Goal: Transaction & Acquisition: Purchase product/service

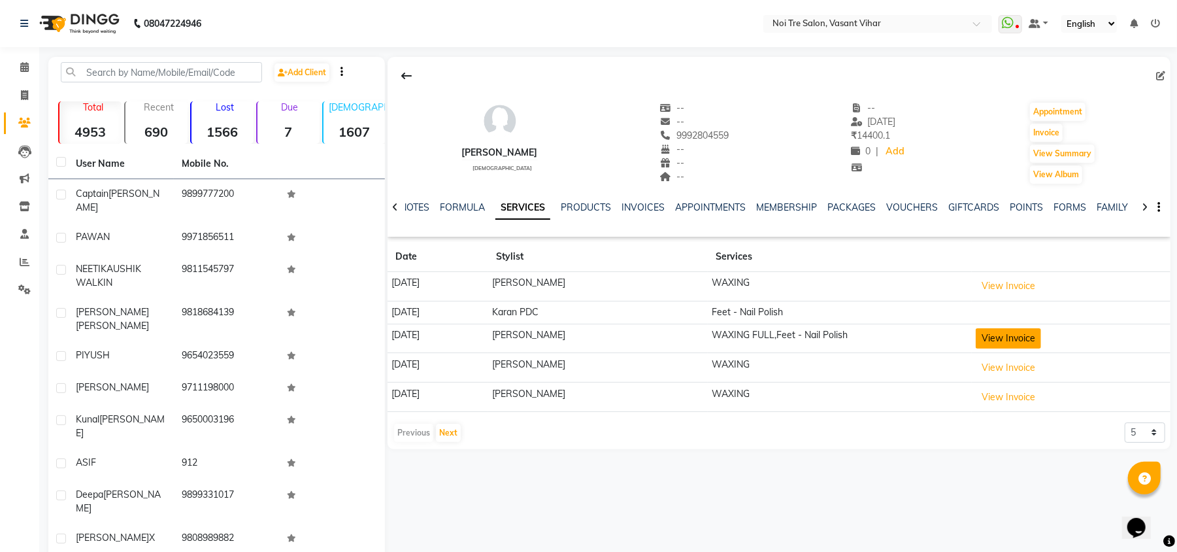
click at [1016, 342] on button "View Invoice" at bounding box center [1008, 338] width 65 height 20
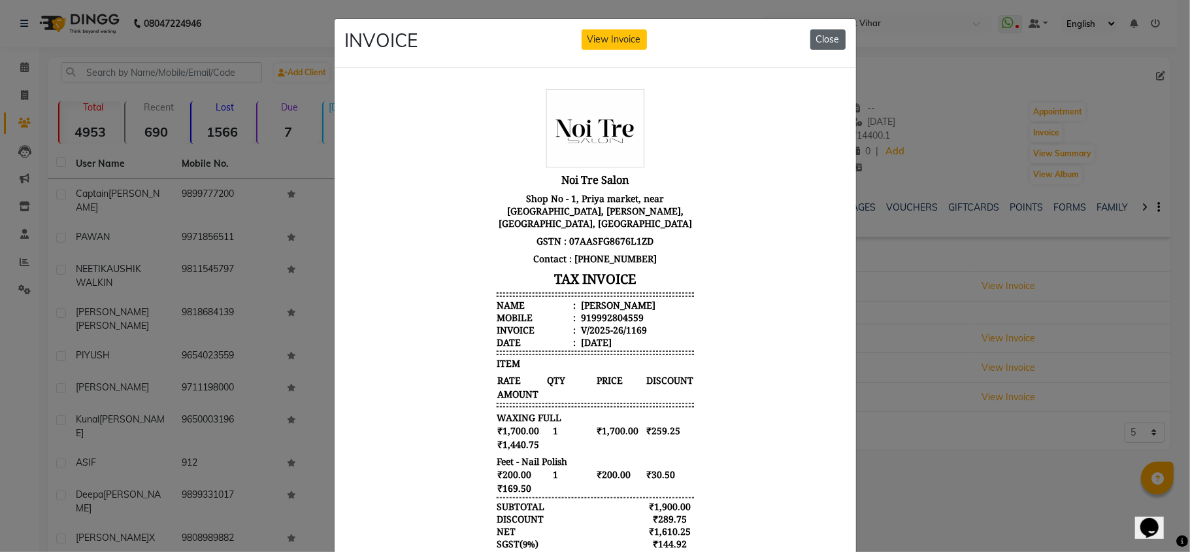
click at [823, 42] on button "Close" at bounding box center [827, 39] width 35 height 20
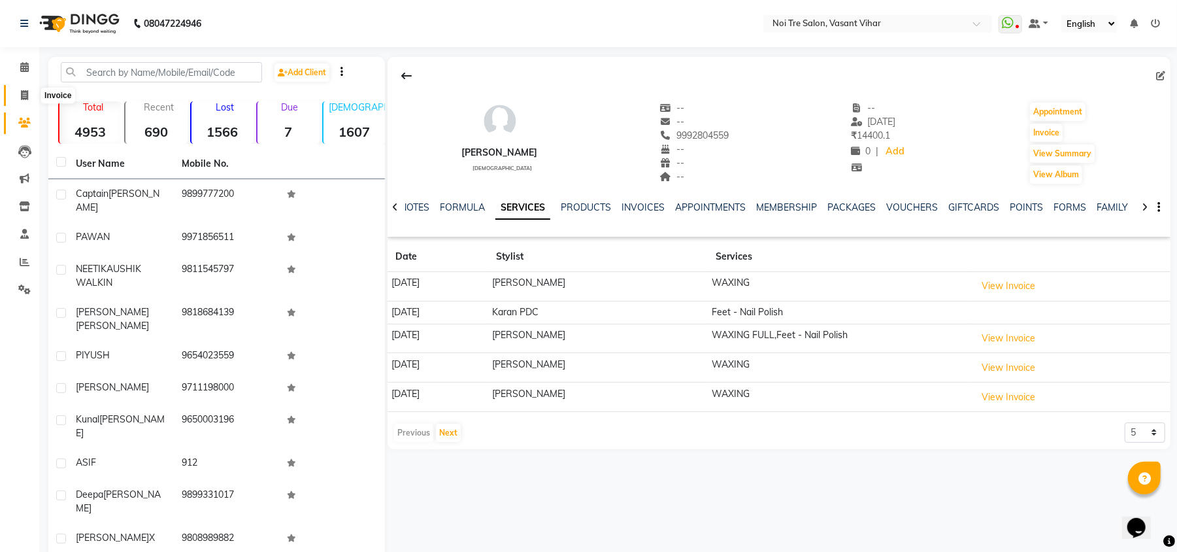
click at [26, 92] on icon at bounding box center [24, 95] width 7 height 10
select select "service"
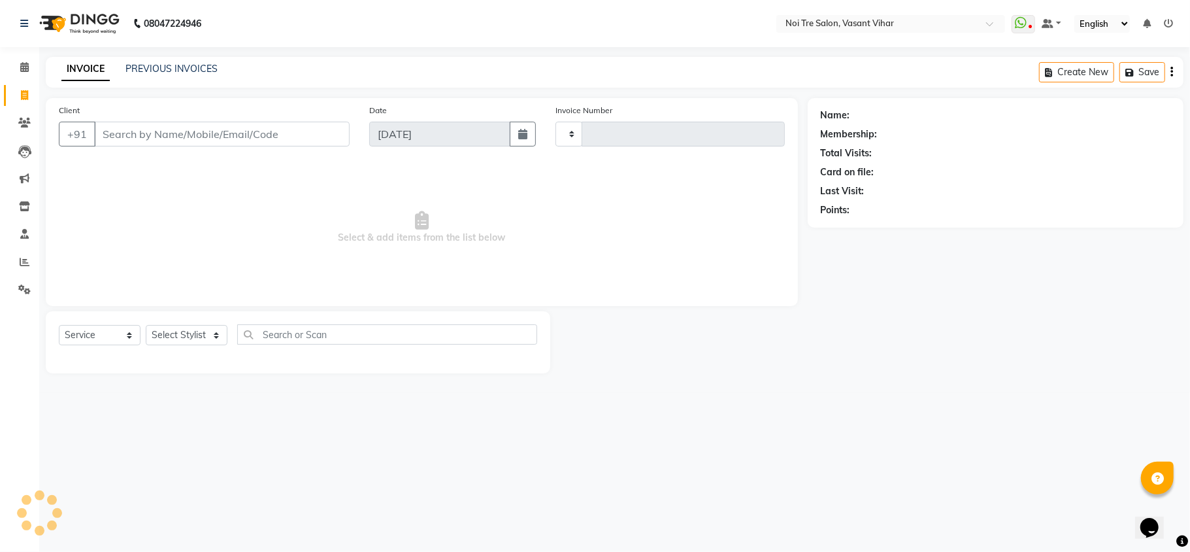
type input "3271"
select select "3944"
click at [261, 122] on input "Client" at bounding box center [222, 134] width 256 height 25
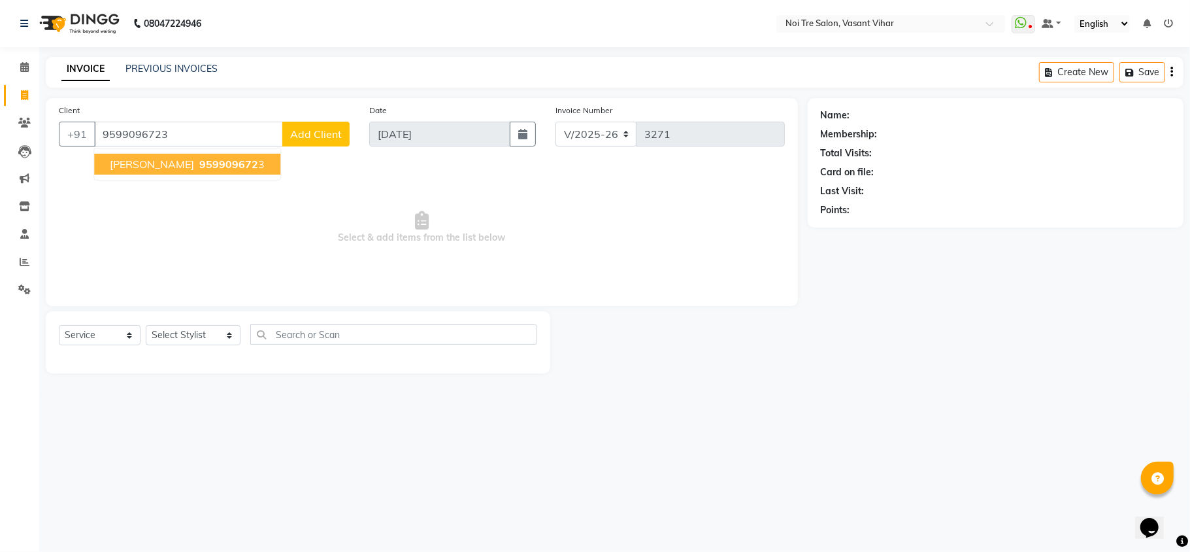
type input "9599096723"
click at [173, 165] on span "[PERSON_NAME]" at bounding box center [152, 163] width 84 height 13
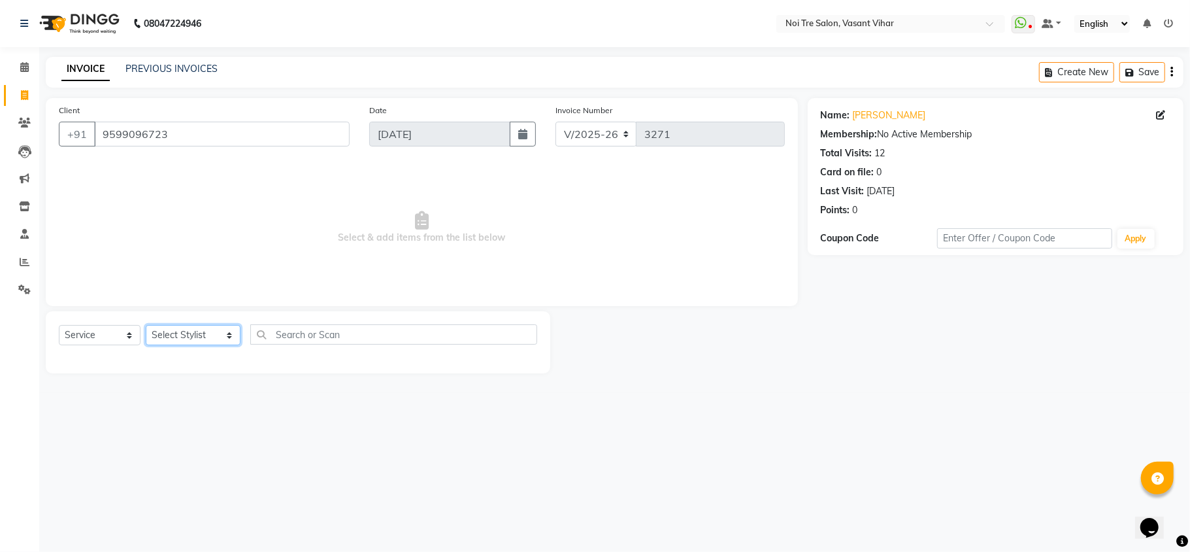
click at [179, 331] on select "Select Stylist [PERSON_NAME](PUNJABI BAGH) [PERSON_NAME] GEETA [PERSON_NAME] PD…" at bounding box center [193, 335] width 95 height 20
select select "20382"
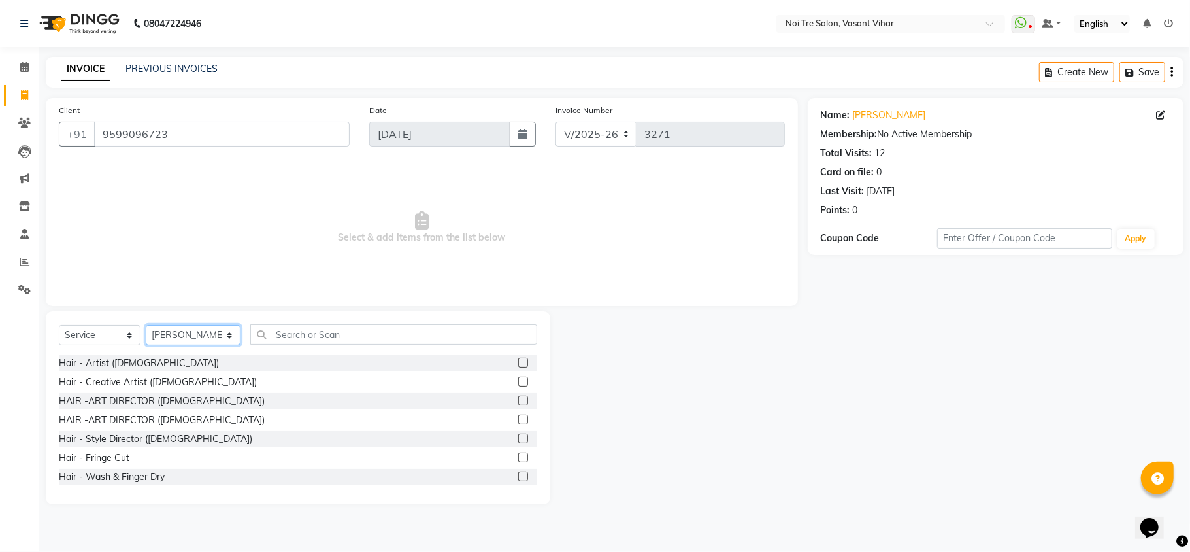
click at [179, 331] on select "Select Stylist [PERSON_NAME](PUNJABI BAGH) [PERSON_NAME] GEETA [PERSON_NAME] PD…" at bounding box center [193, 335] width 95 height 20
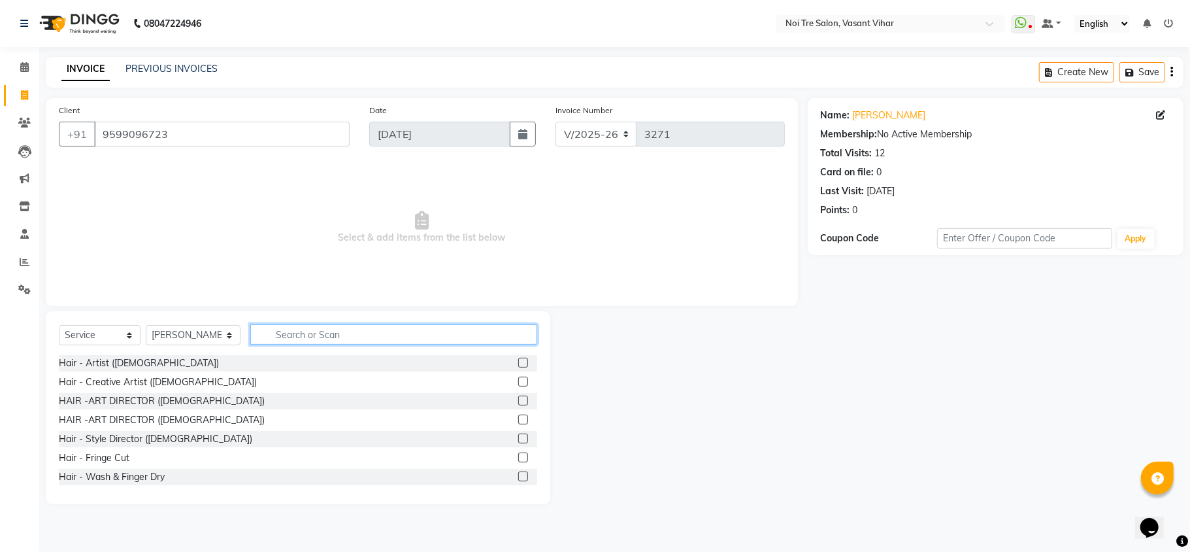
click at [320, 325] on input "text" at bounding box center [393, 334] width 287 height 20
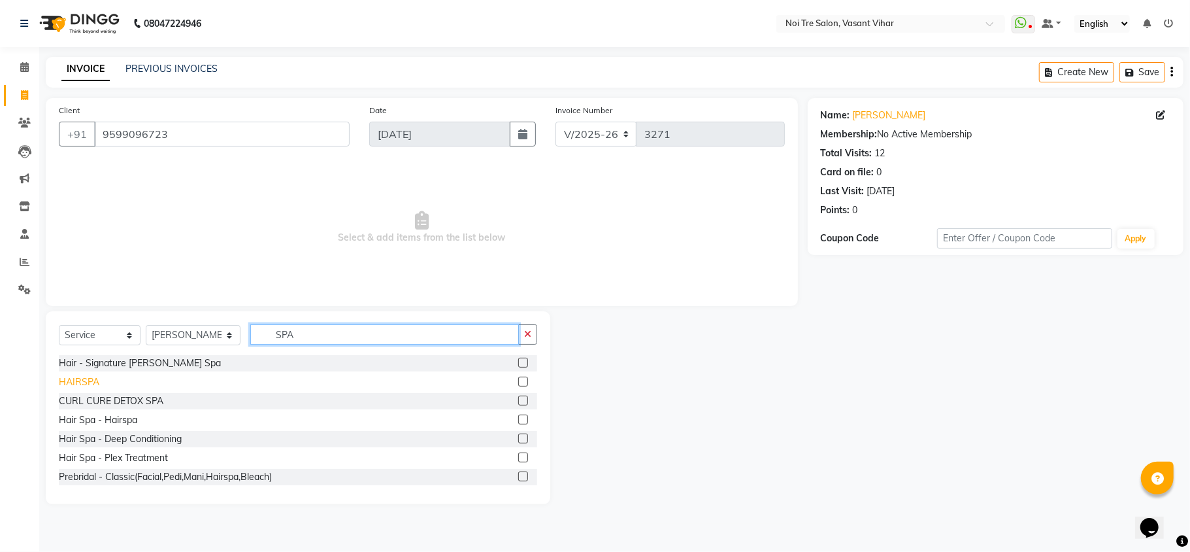
type input "SPA"
click at [88, 382] on div "HAIRSPA" at bounding box center [79, 382] width 41 height 14
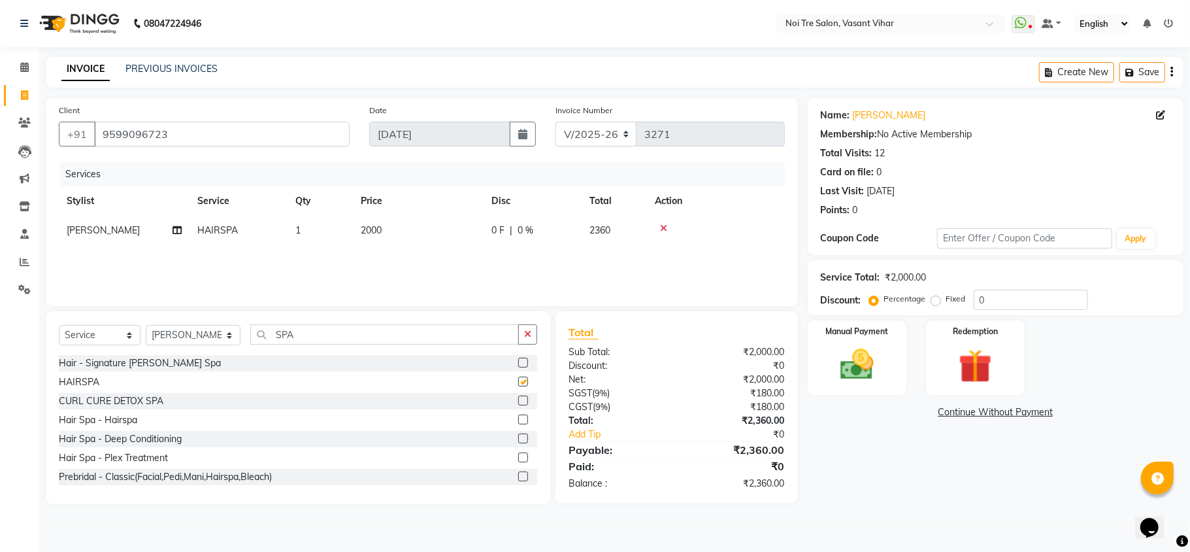
checkbox input "false"
click at [665, 226] on icon at bounding box center [663, 227] width 7 height 9
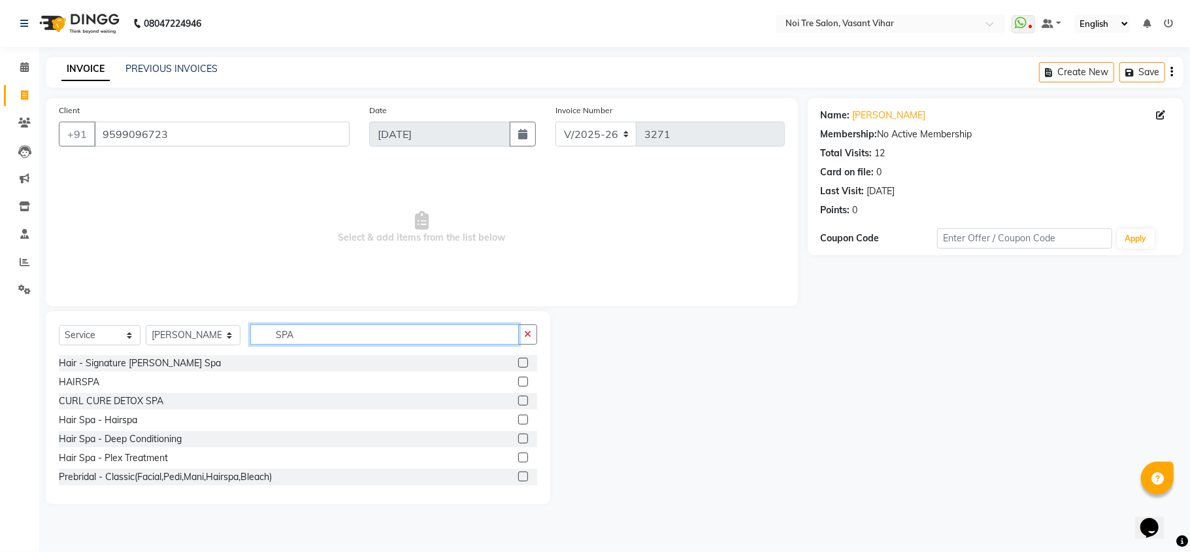
drag, startPoint x: 306, startPoint y: 333, endPoint x: 168, endPoint y: 297, distance: 143.3
click at [170, 297] on div "Client [PHONE_NUMBER] Date [DATE] Invoice Number V/2025 V/[PHONE_NUMBER] Select…" at bounding box center [422, 301] width 772 height 406
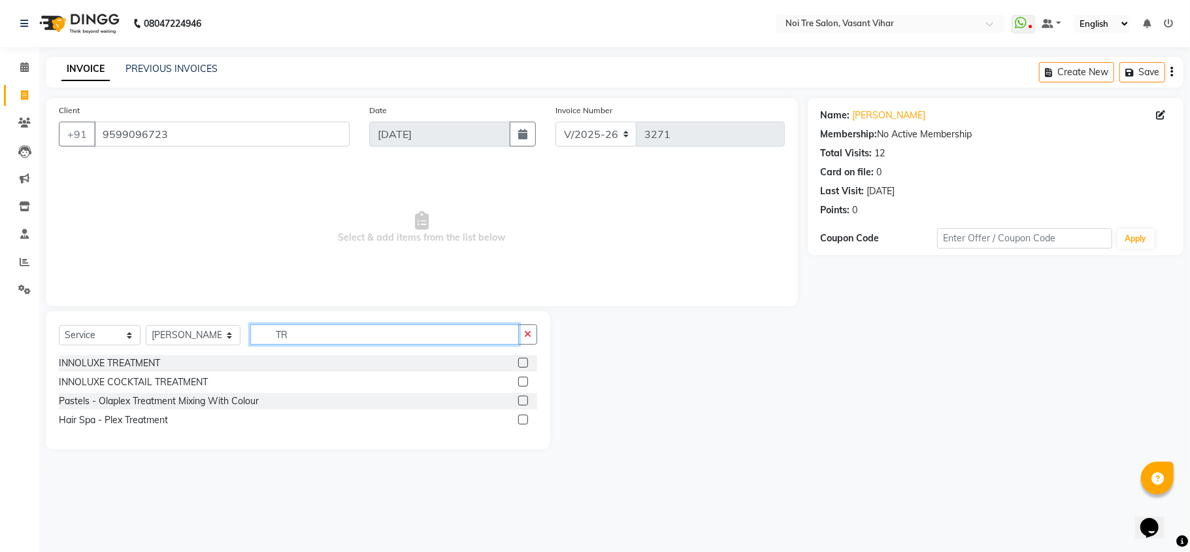
type input "T"
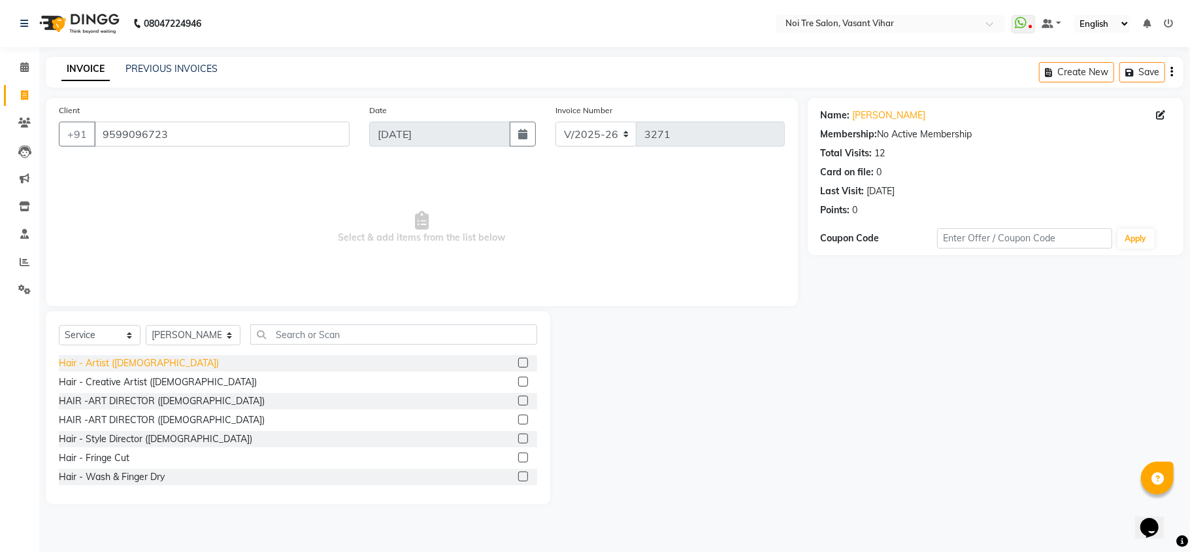
click at [108, 359] on div "Hair - Artist ([DEMOGRAPHIC_DATA])" at bounding box center [139, 363] width 160 height 14
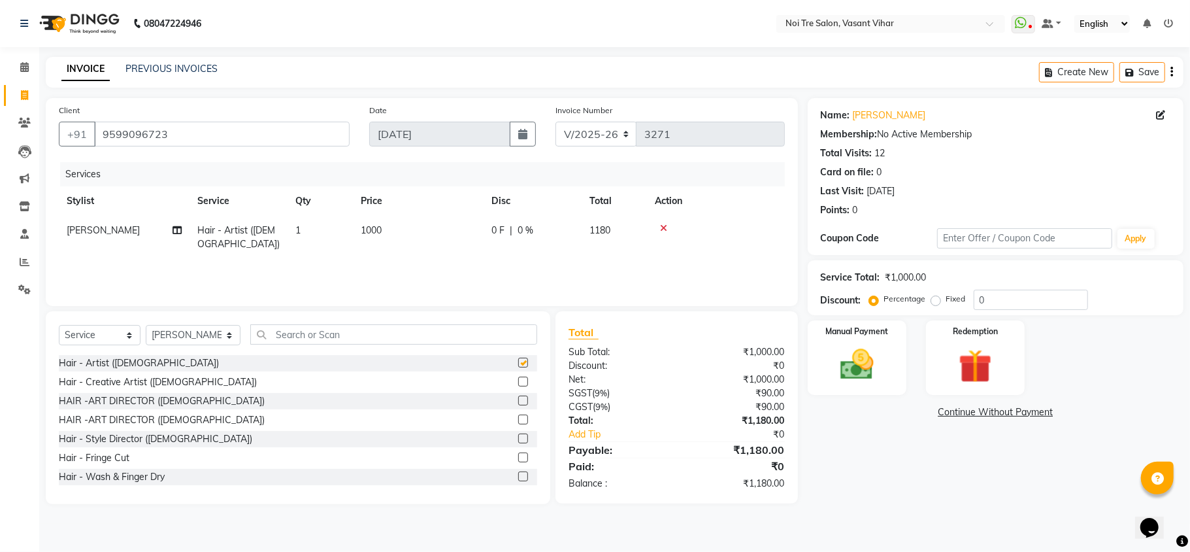
checkbox input "false"
click at [280, 337] on input "text" at bounding box center [393, 334] width 287 height 20
click at [210, 336] on select "Select Stylist [PERSON_NAME](PUNJABI BAGH) [PERSON_NAME] GEETA [PERSON_NAME] PD…" at bounding box center [193, 335] width 95 height 20
select select "41769"
click at [204, 335] on select "Select Stylist [PERSON_NAME](PUNJABI BAGH) [PERSON_NAME] GEETA [PERSON_NAME] PD…" at bounding box center [193, 335] width 95 height 20
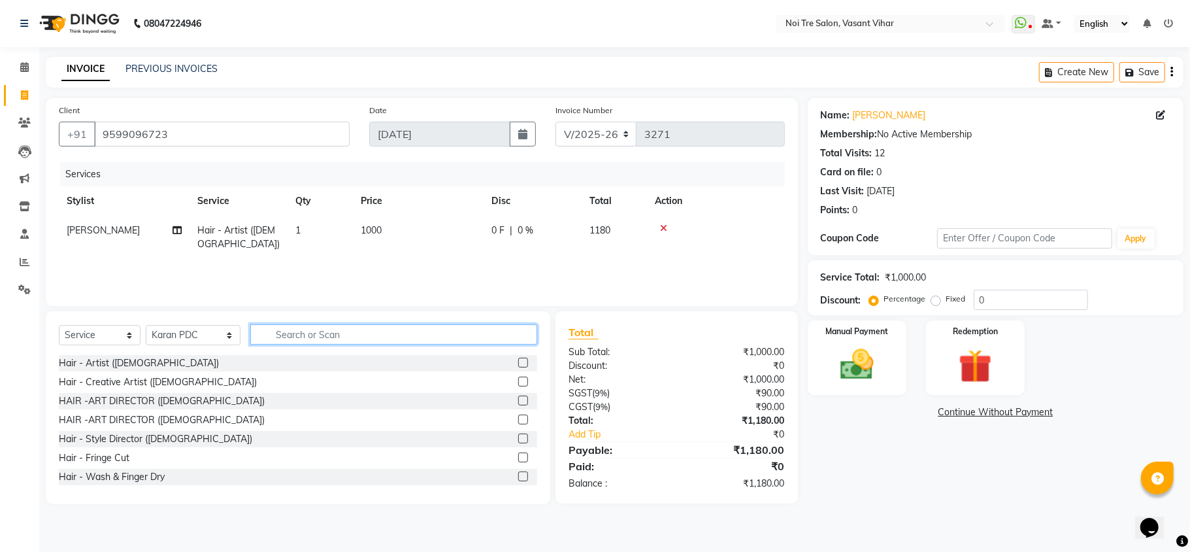
click at [311, 337] on input "text" at bounding box center [393, 334] width 287 height 20
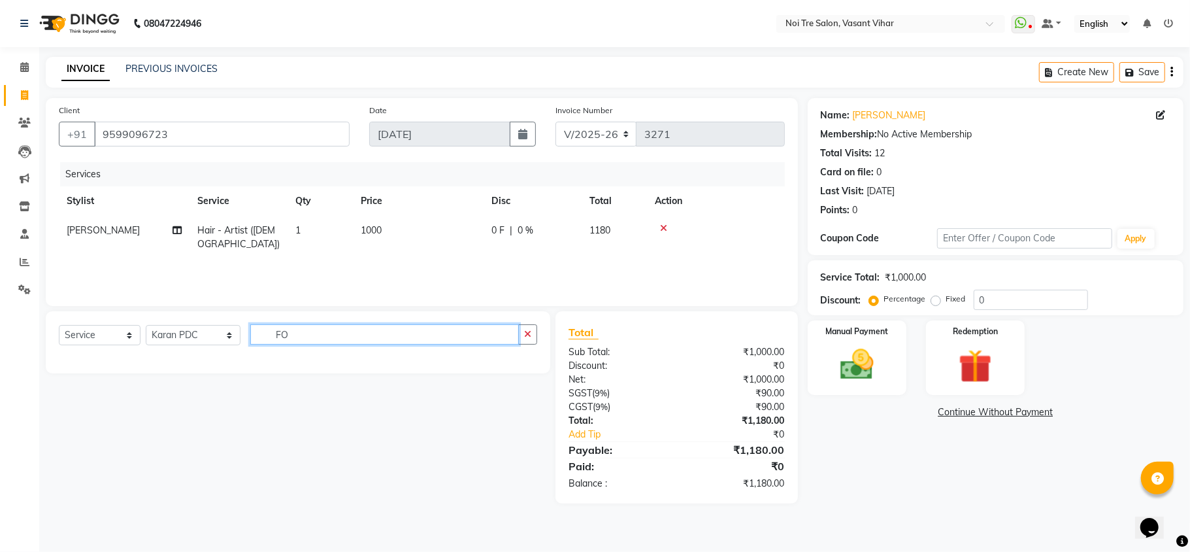
type input "F"
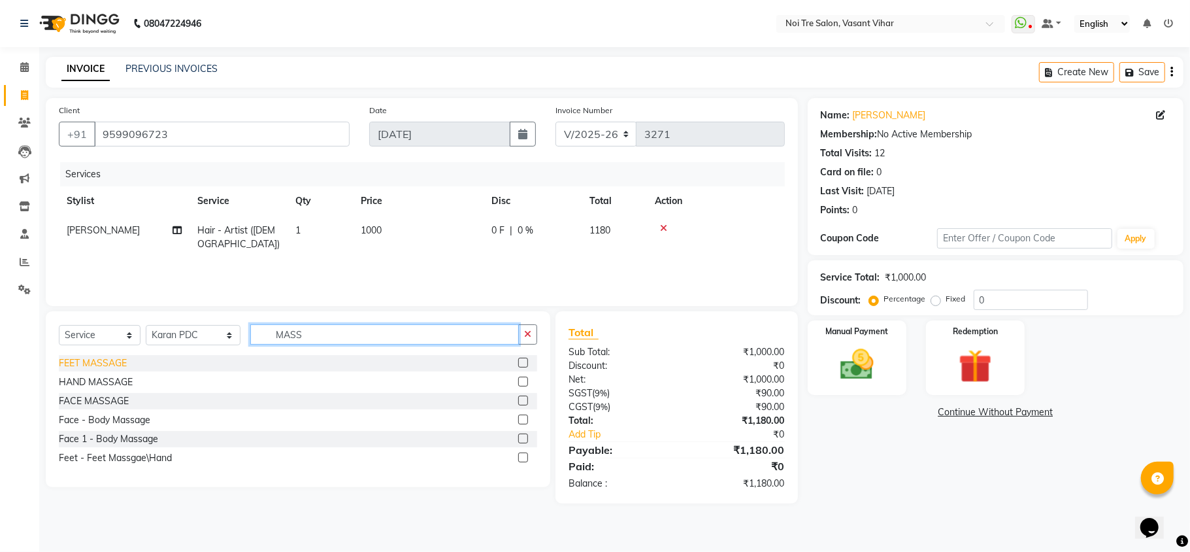
type input "MASS"
click at [92, 361] on div "FEET MASSAGE" at bounding box center [93, 363] width 68 height 14
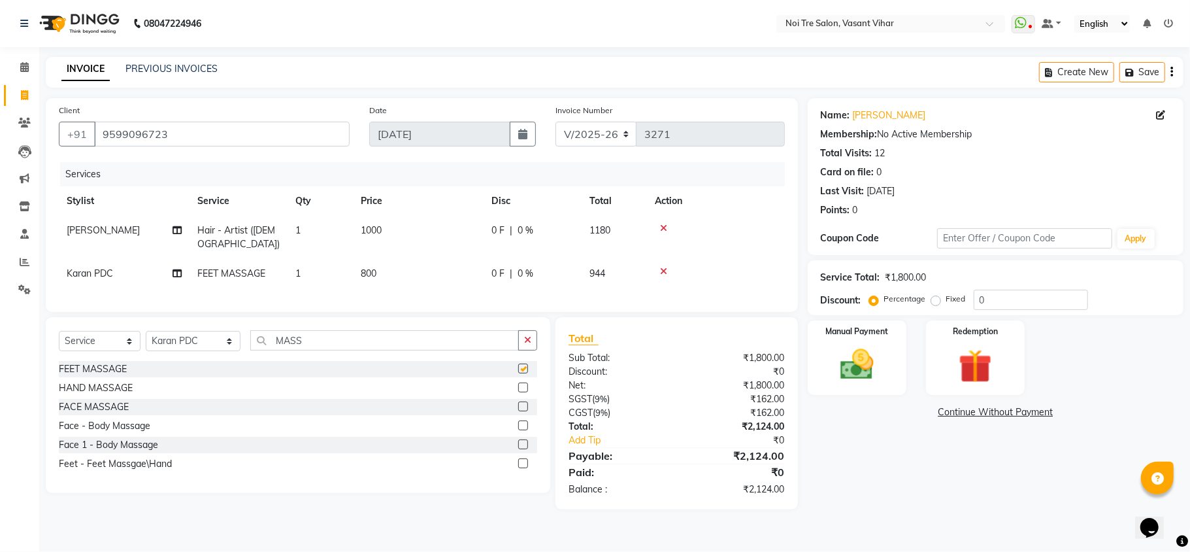
checkbox input "false"
click at [395, 265] on td "800" at bounding box center [418, 273] width 131 height 29
select select "41769"
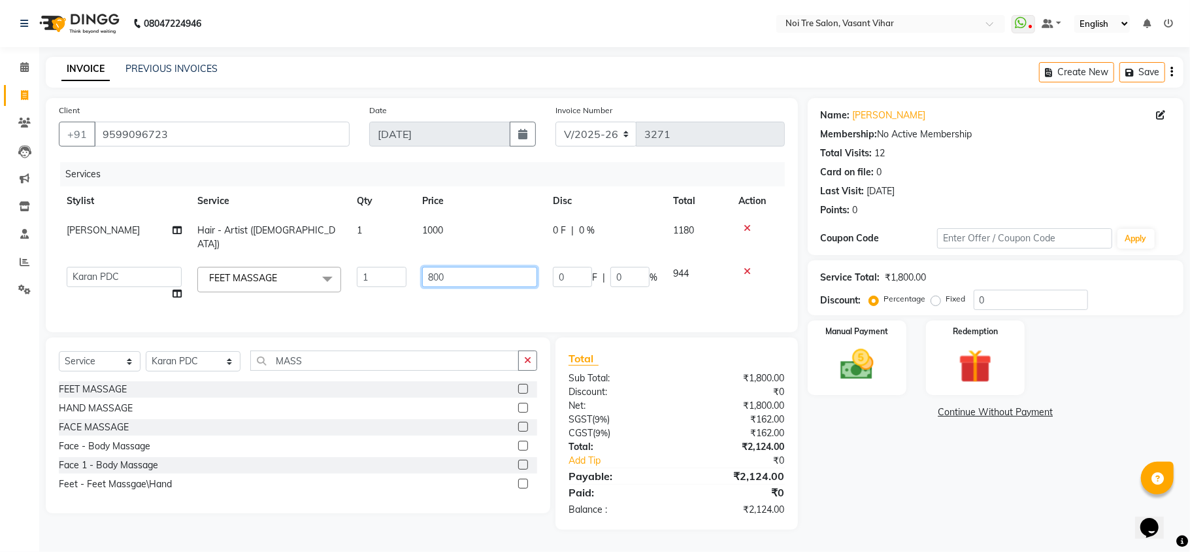
drag, startPoint x: 489, startPoint y: 261, endPoint x: 377, endPoint y: 235, distance: 115.4
click at [377, 235] on tbody "[PERSON_NAME] Hair - Artist ([DEMOGRAPHIC_DATA]) 1 1000 0 F | 0 % 1180 [PERSON_…" at bounding box center [422, 262] width 726 height 93
type input "500"
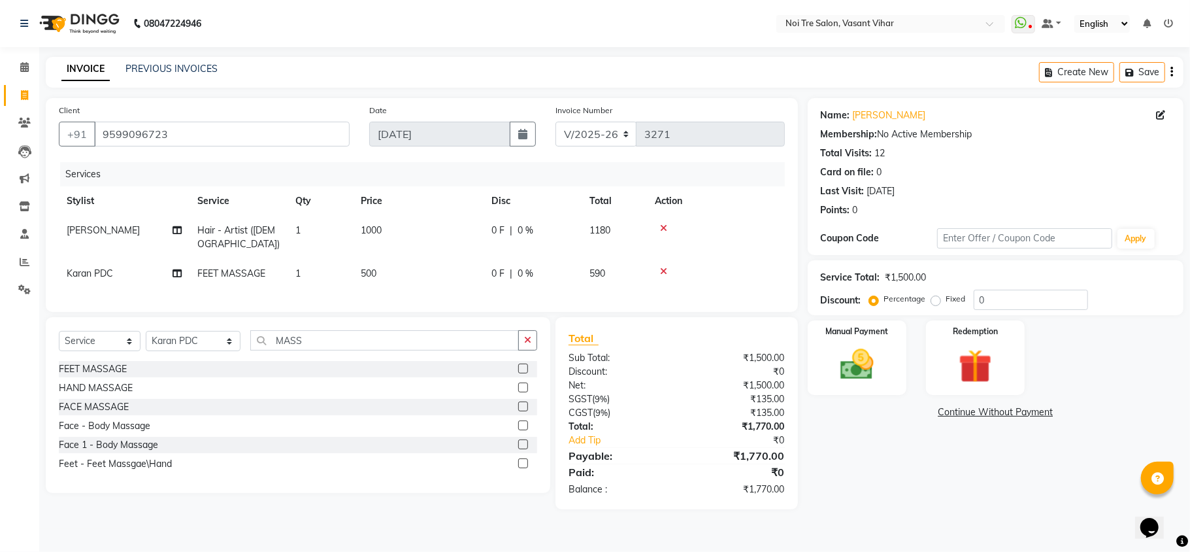
click at [991, 506] on div "Name: [PERSON_NAME] Membership: No Active Membership Total Visits: 12 Card on f…" at bounding box center [1001, 303] width 386 height 411
click at [884, 351] on img at bounding box center [857, 364] width 57 height 41
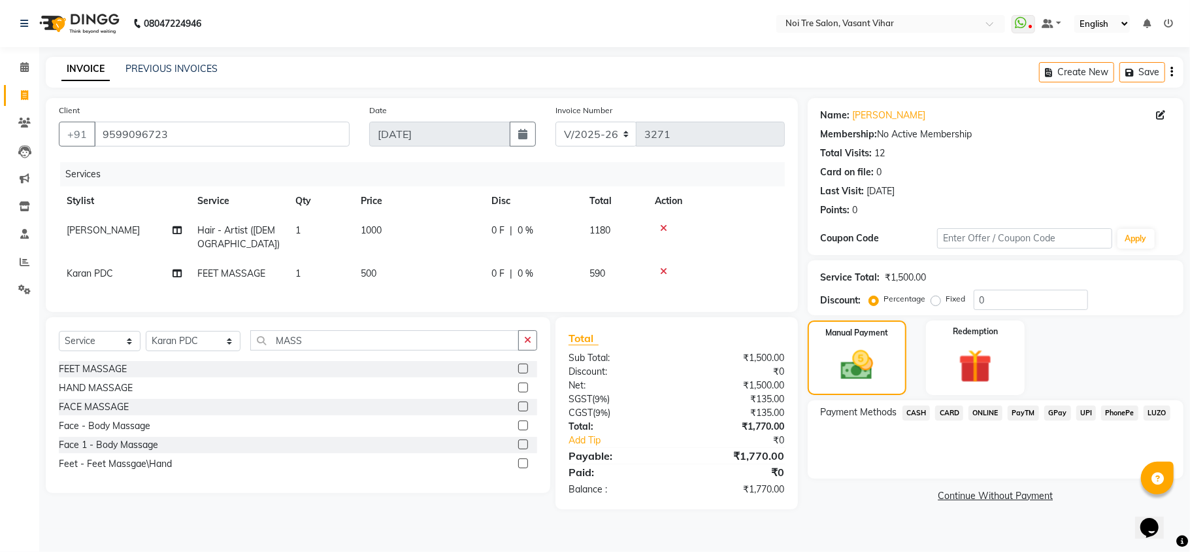
click at [915, 409] on span "CASH" at bounding box center [916, 412] width 28 height 15
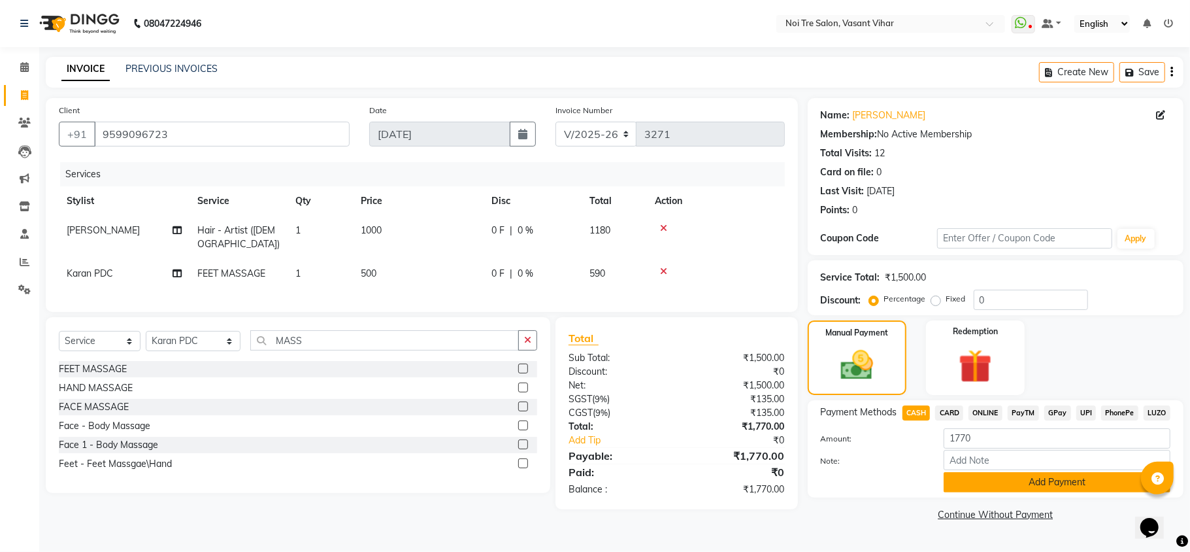
click at [1083, 486] on button "Add Payment" at bounding box center [1057, 482] width 227 height 20
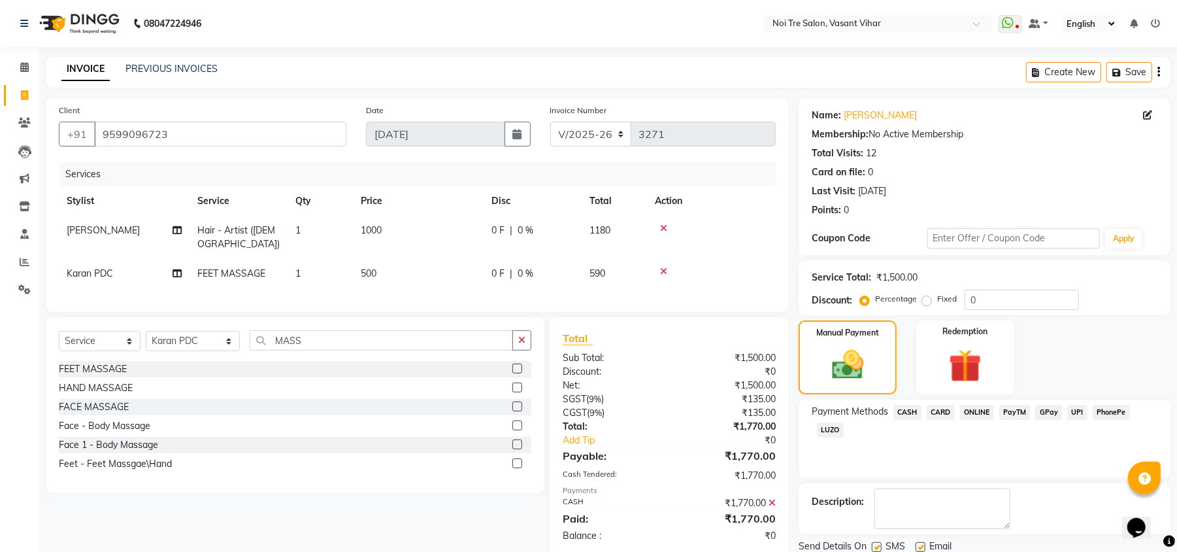
scroll to position [48, 0]
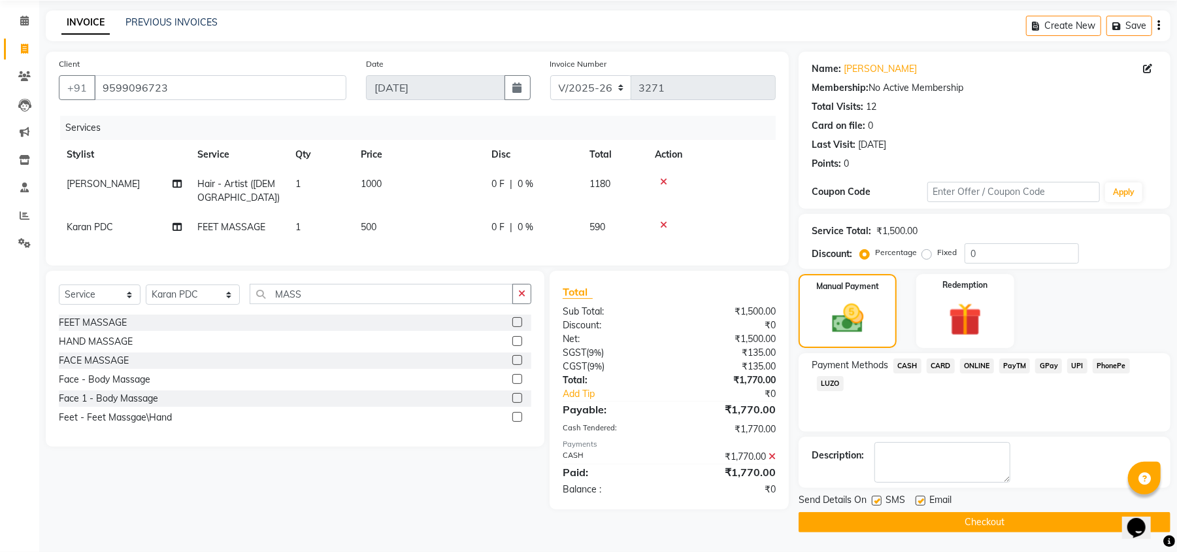
click at [968, 519] on button "Checkout" at bounding box center [985, 522] width 372 height 20
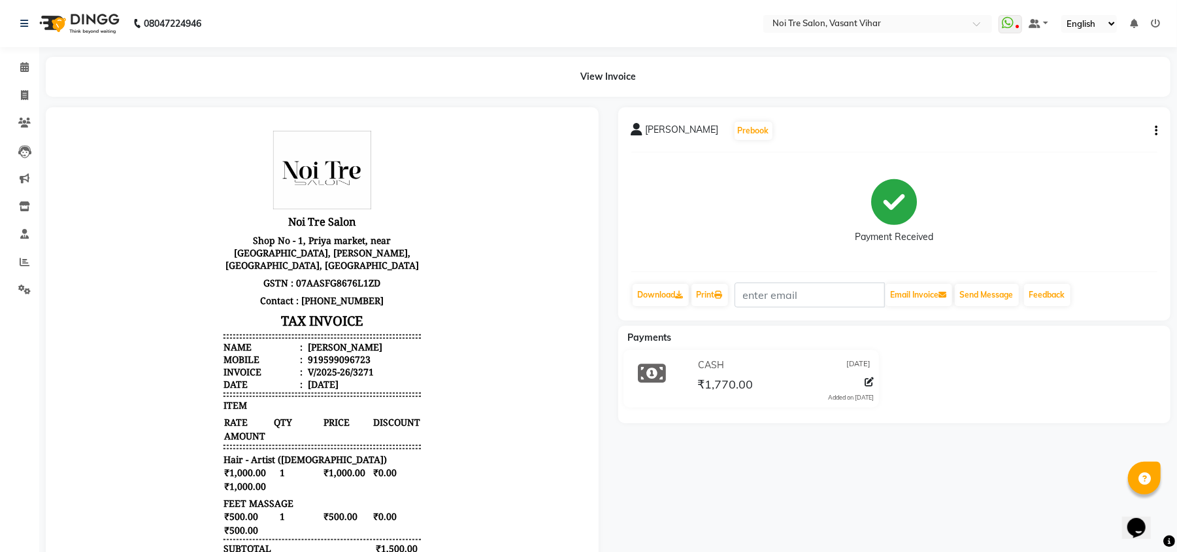
click at [776, 479] on div "[PERSON_NAME] Prebook Payment Received Download Print Email Invoice Send Messag…" at bounding box center [894, 354] width 572 height 495
click at [21, 93] on icon at bounding box center [24, 95] width 7 height 10
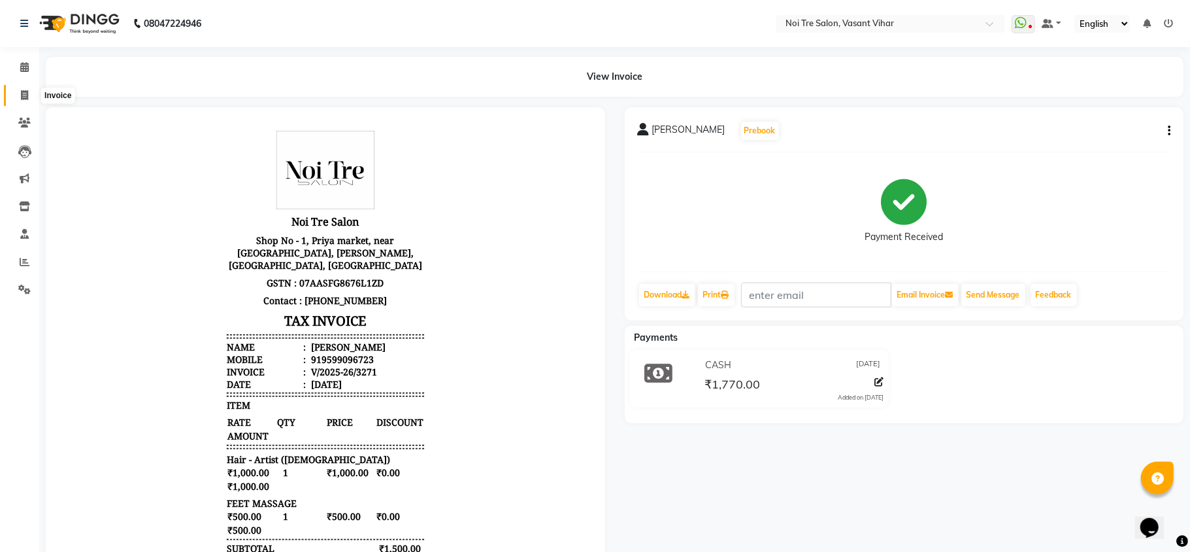
select select "service"
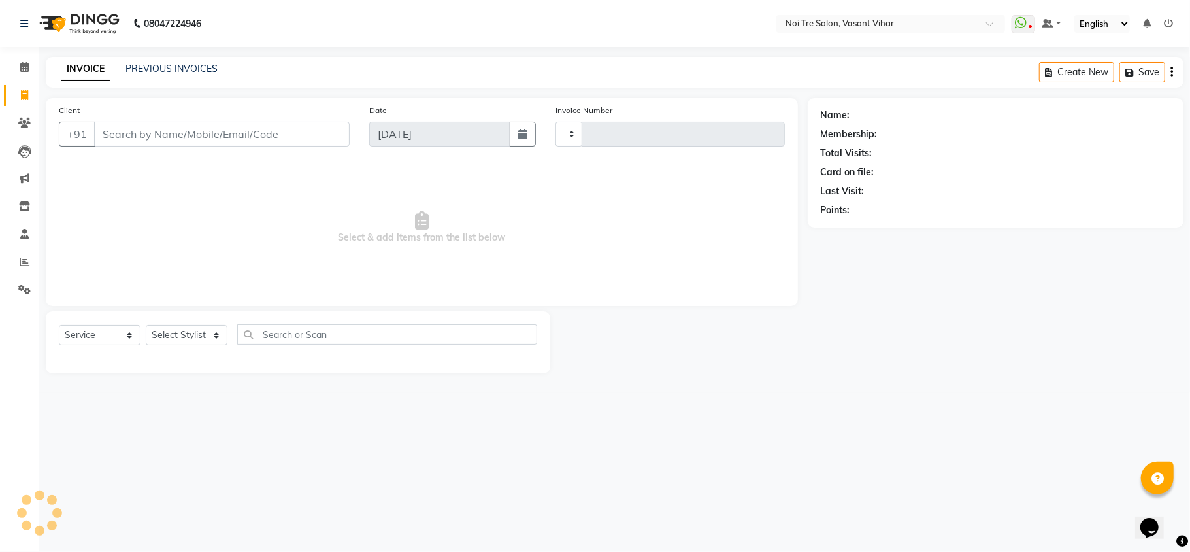
click at [191, 127] on input "Client" at bounding box center [222, 134] width 256 height 25
type input "3272"
select select "3944"
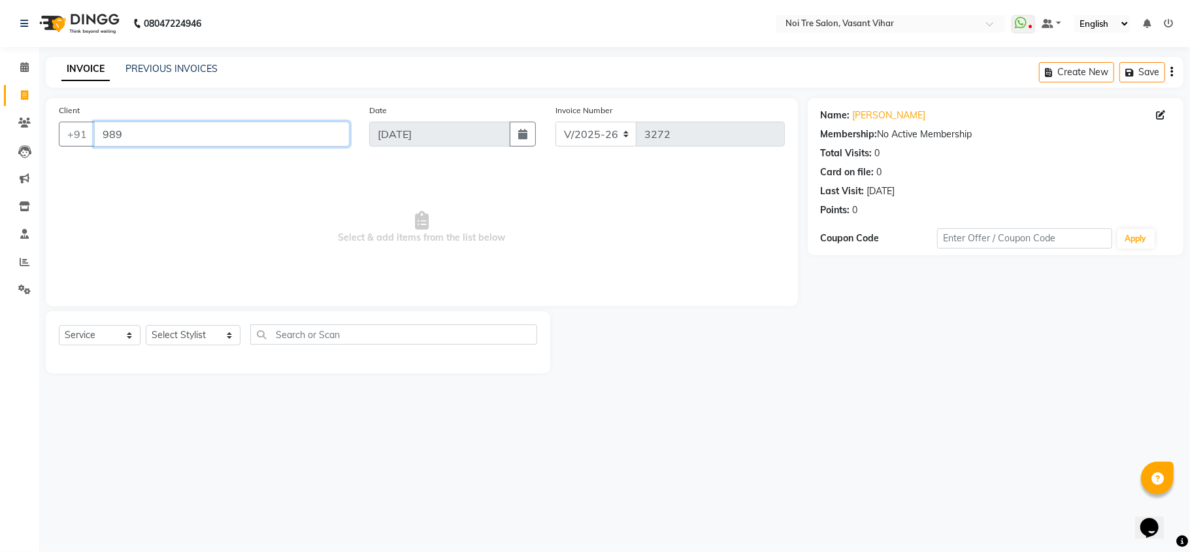
click at [170, 127] on input "989" at bounding box center [222, 134] width 256 height 25
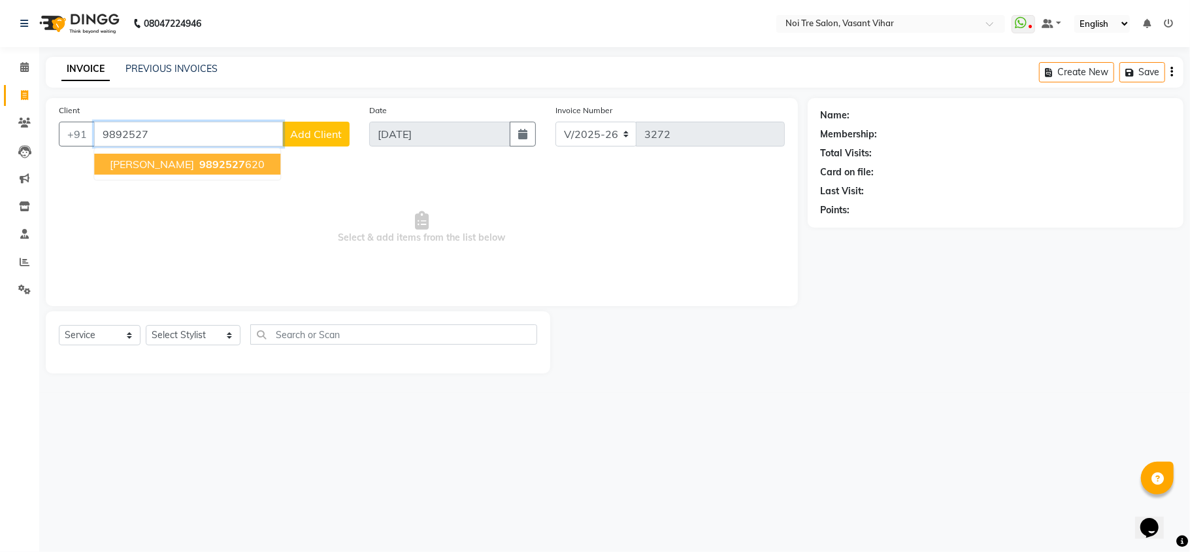
click at [199, 166] on span "9892527" at bounding box center [222, 163] width 46 height 13
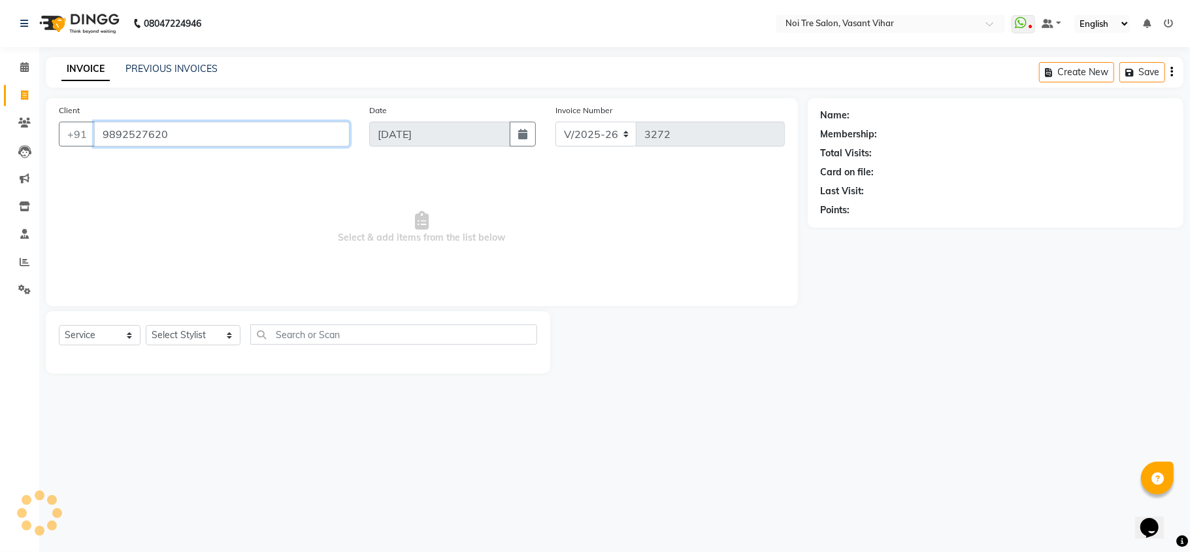
type input "9892527620"
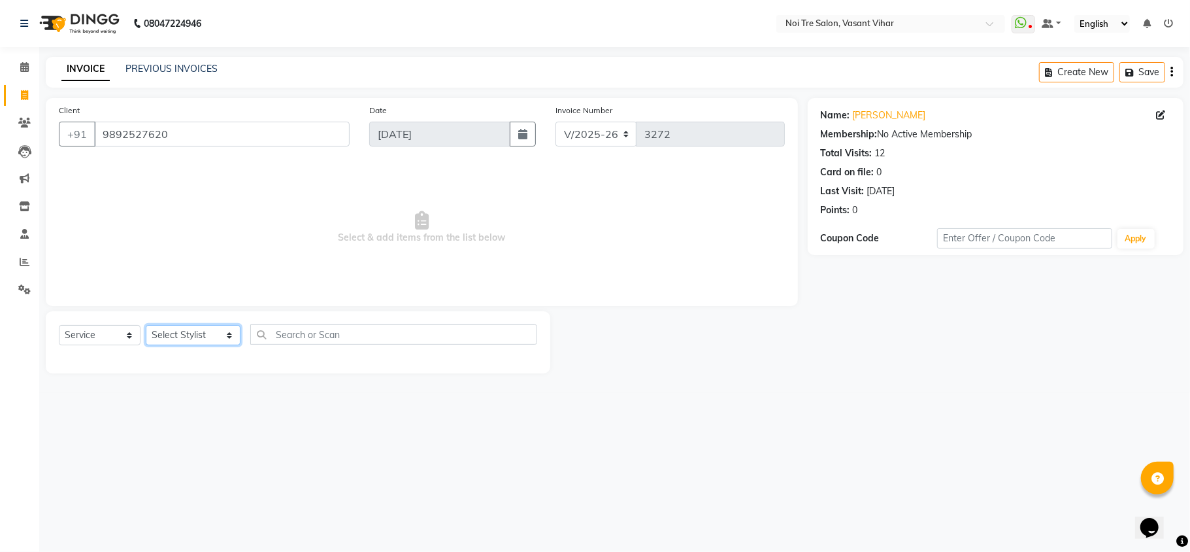
click at [202, 338] on select "Select Stylist [PERSON_NAME](PUNJABI BAGH) [PERSON_NAME] GEETA [PERSON_NAME] PD…" at bounding box center [193, 335] width 95 height 20
select select "38778"
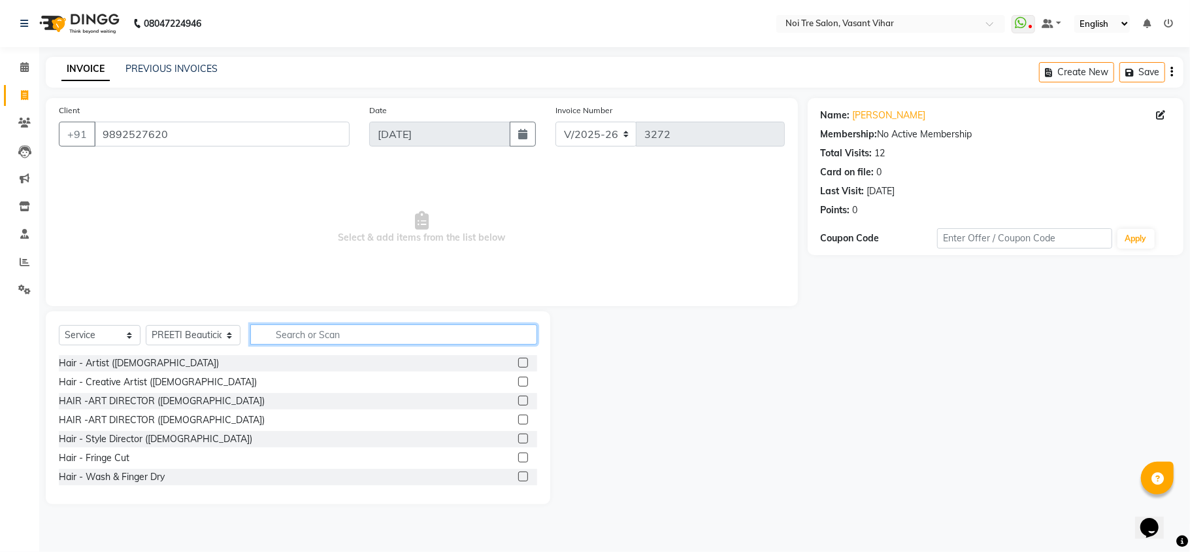
click at [301, 340] on input "text" at bounding box center [393, 334] width 287 height 20
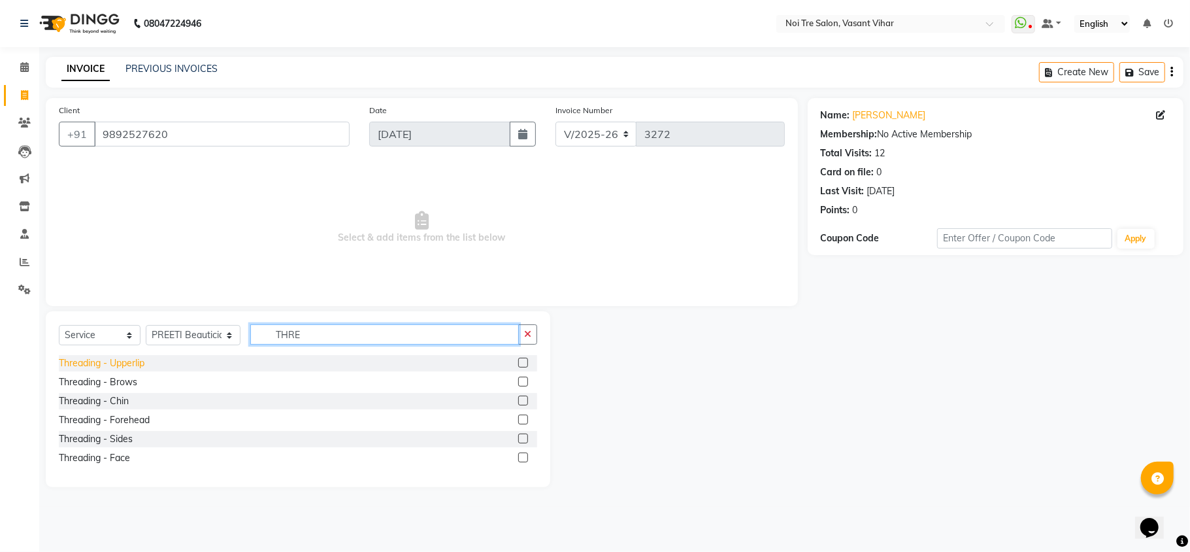
type input "THRE"
click at [113, 362] on div "Threading - Upperlip" at bounding box center [102, 363] width 86 height 14
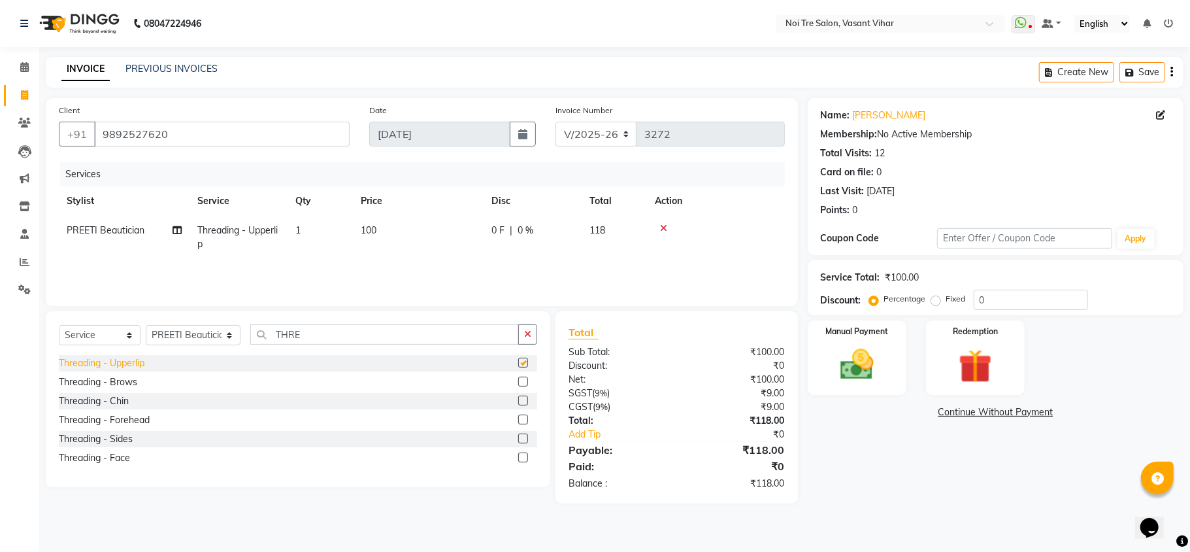
checkbox input "false"
click at [108, 384] on div "Threading - Brows" at bounding box center [98, 382] width 78 height 14
checkbox input "false"
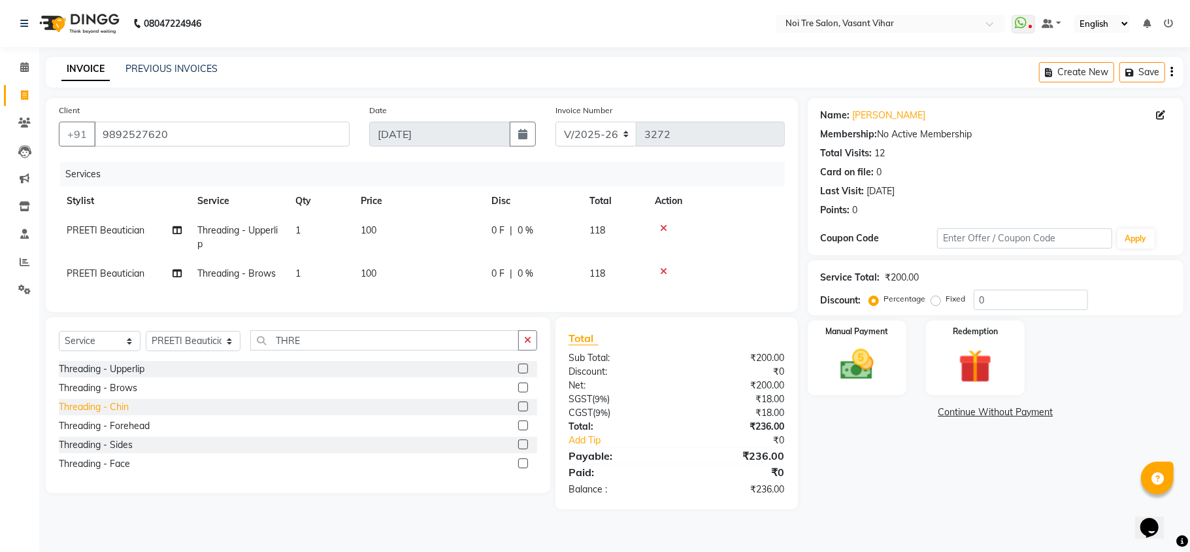
click at [78, 414] on div "Threading - Chin" at bounding box center [94, 407] width 70 height 14
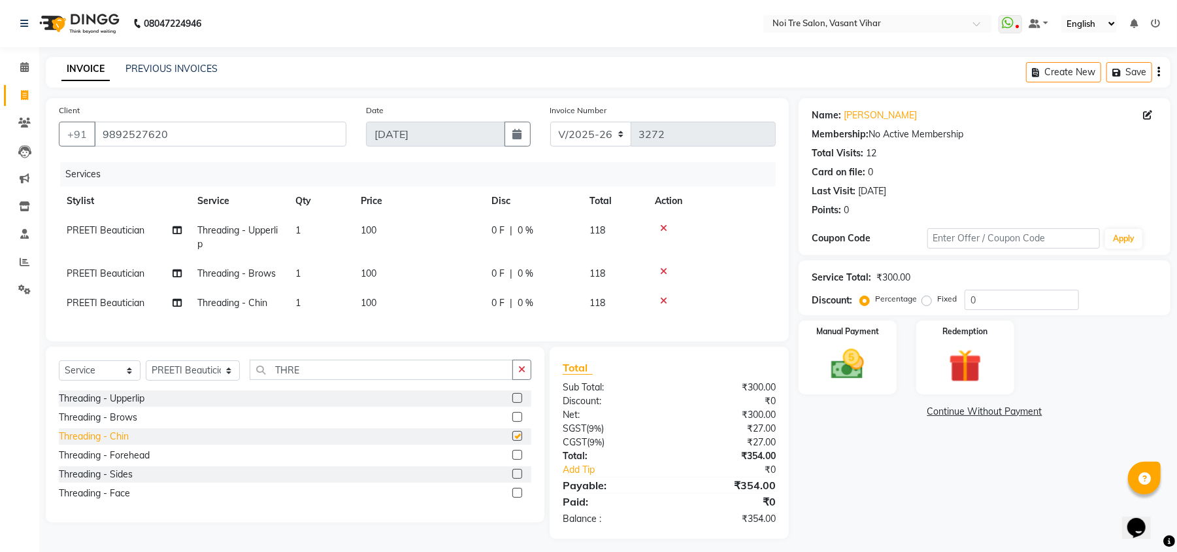
checkbox input "false"
click at [105, 462] on div "Threading - Forehead" at bounding box center [104, 455] width 91 height 14
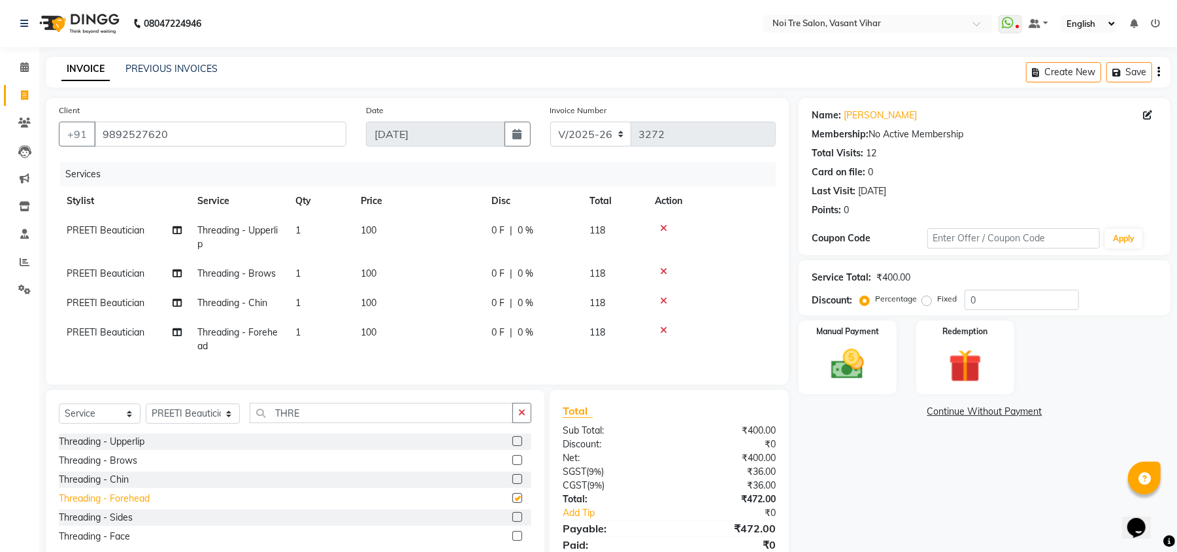
checkbox input "false"
click at [664, 299] on icon at bounding box center [663, 300] width 7 height 9
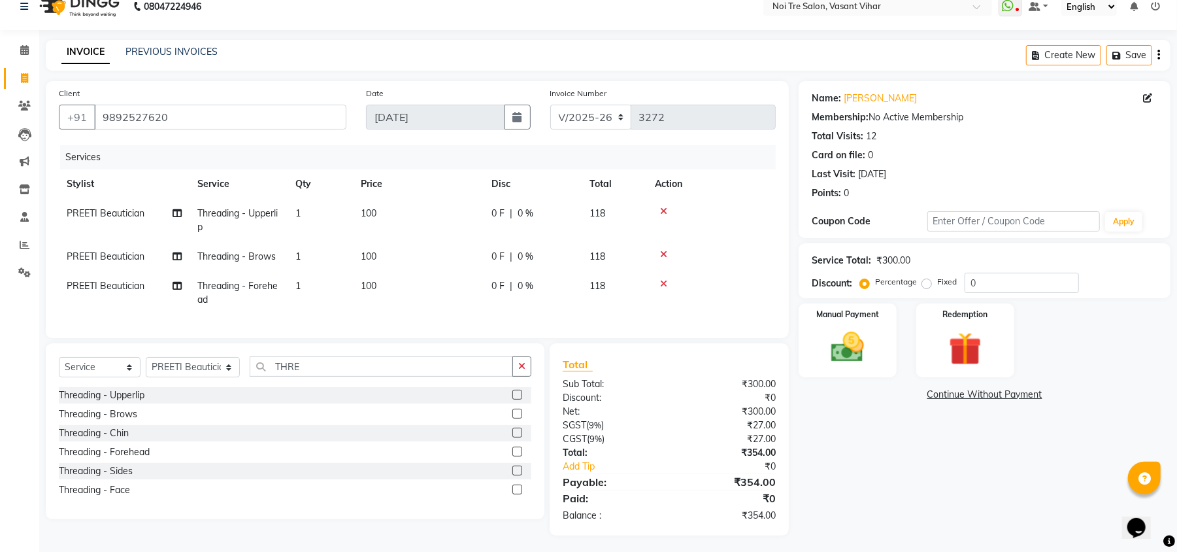
scroll to position [34, 0]
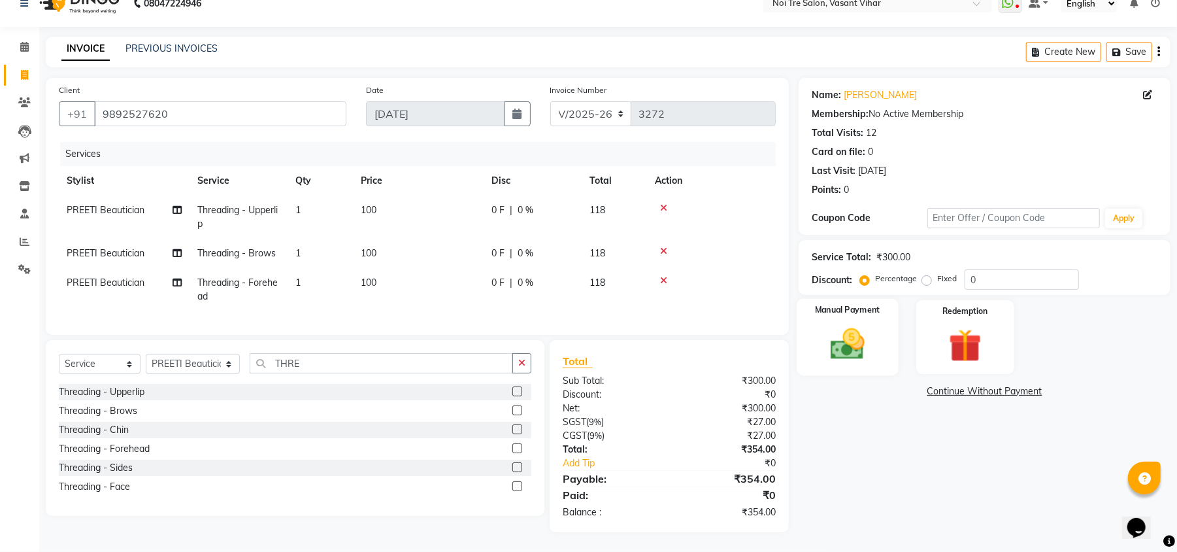
click at [853, 333] on img at bounding box center [847, 344] width 56 height 40
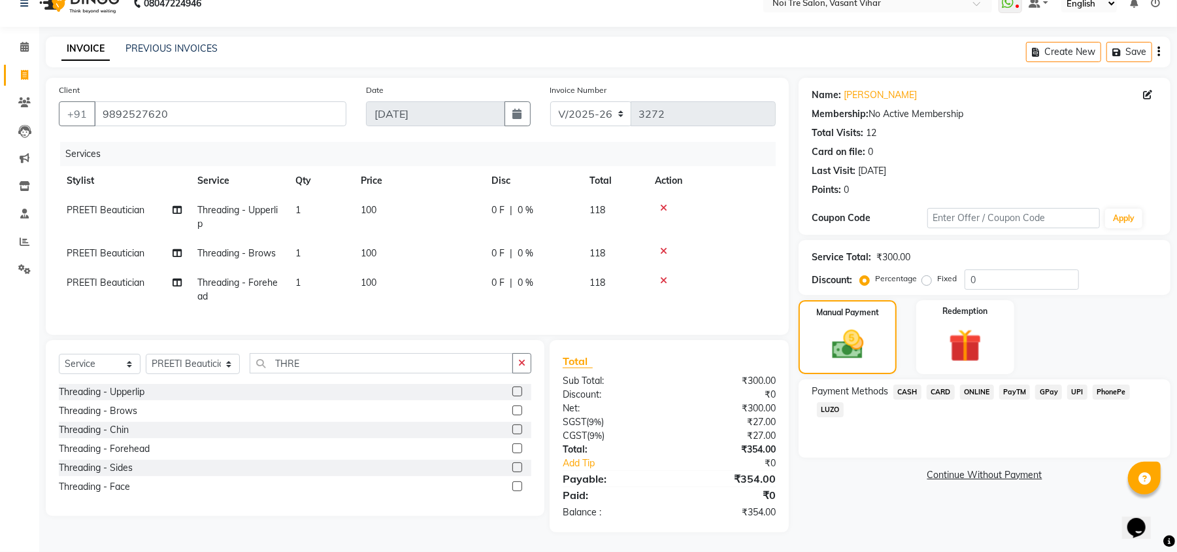
click at [1075, 384] on span "UPI" at bounding box center [1077, 391] width 20 height 15
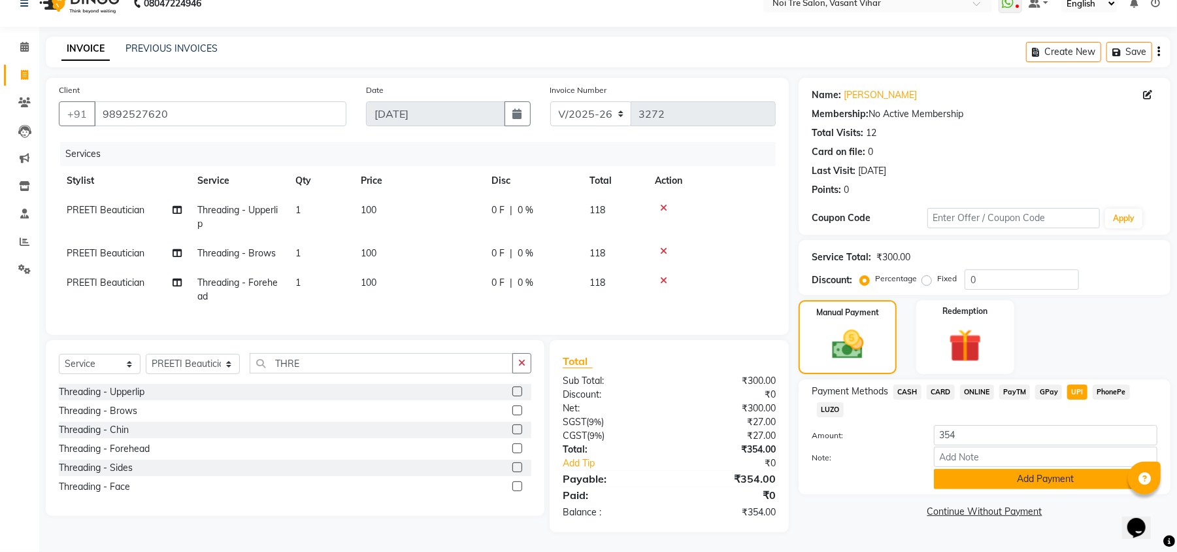
click at [1054, 469] on button "Add Payment" at bounding box center [1045, 479] width 223 height 20
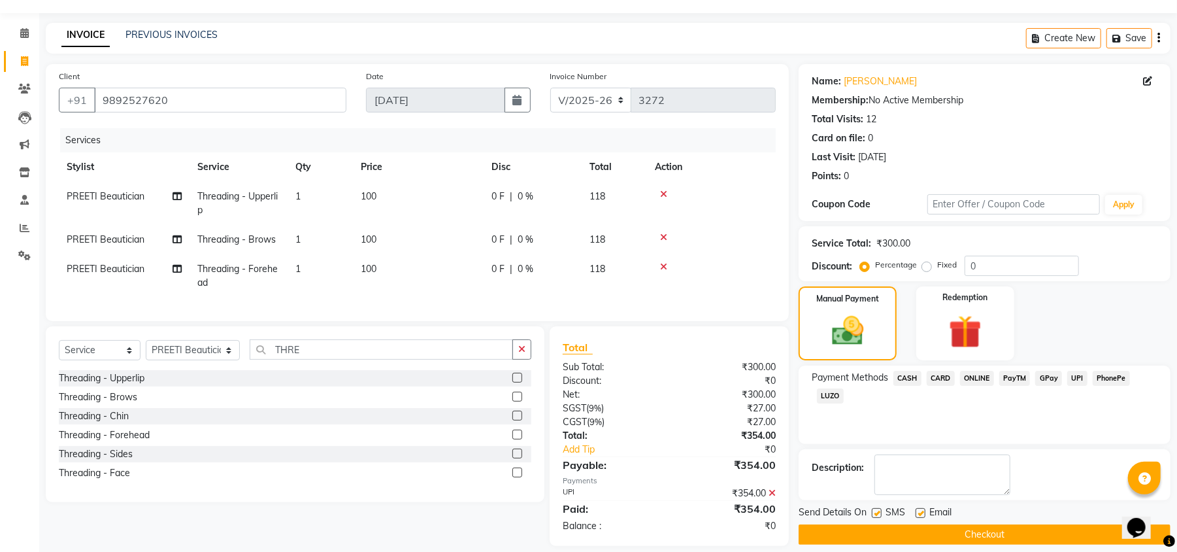
click at [1006, 535] on button "Checkout" at bounding box center [985, 534] width 372 height 20
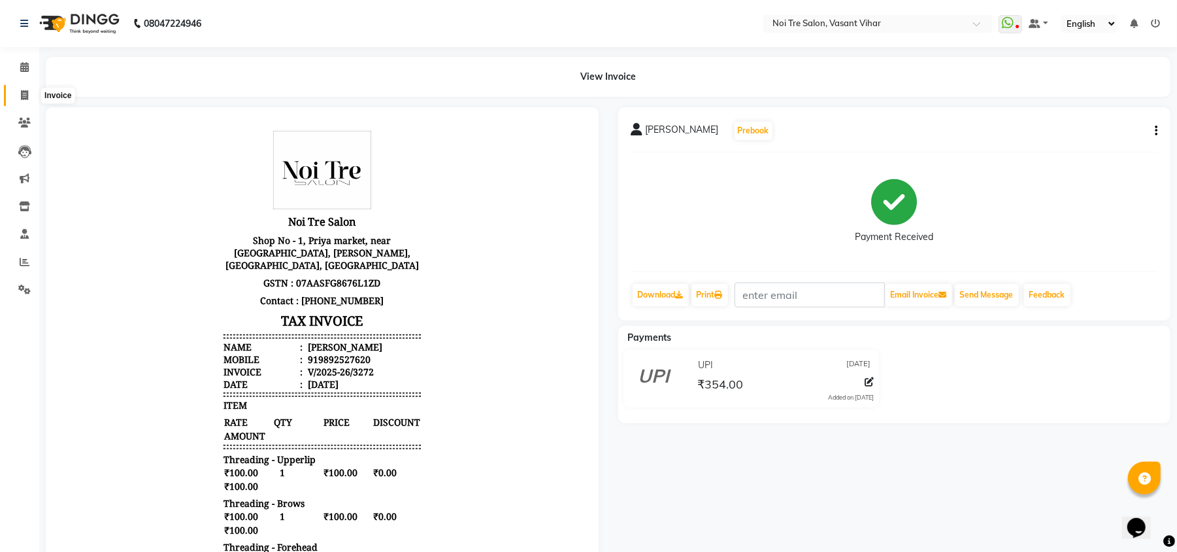
click at [17, 95] on span at bounding box center [24, 95] width 23 height 15
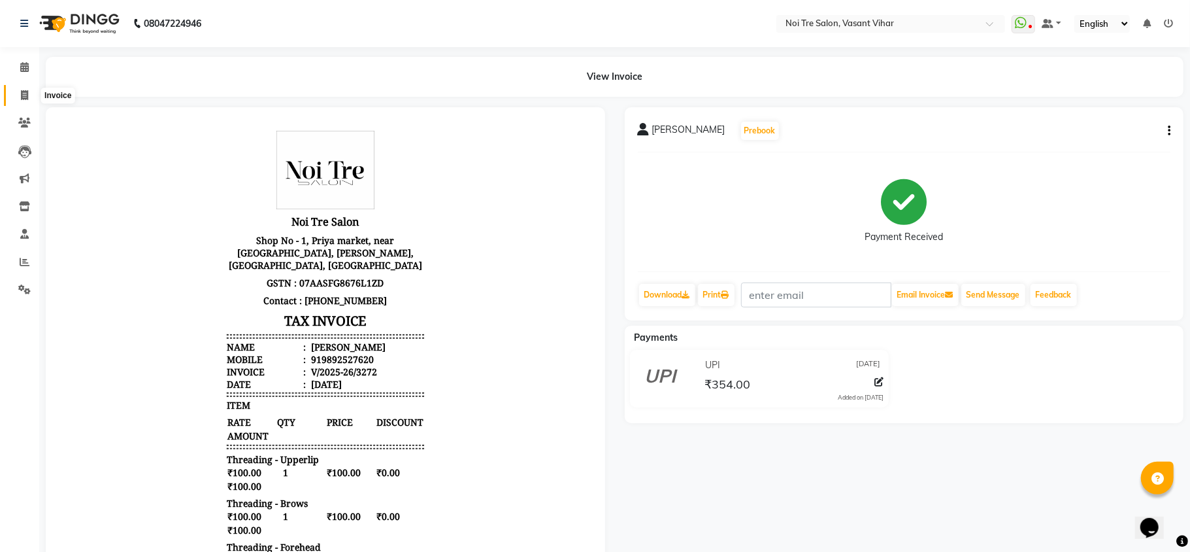
select select "service"
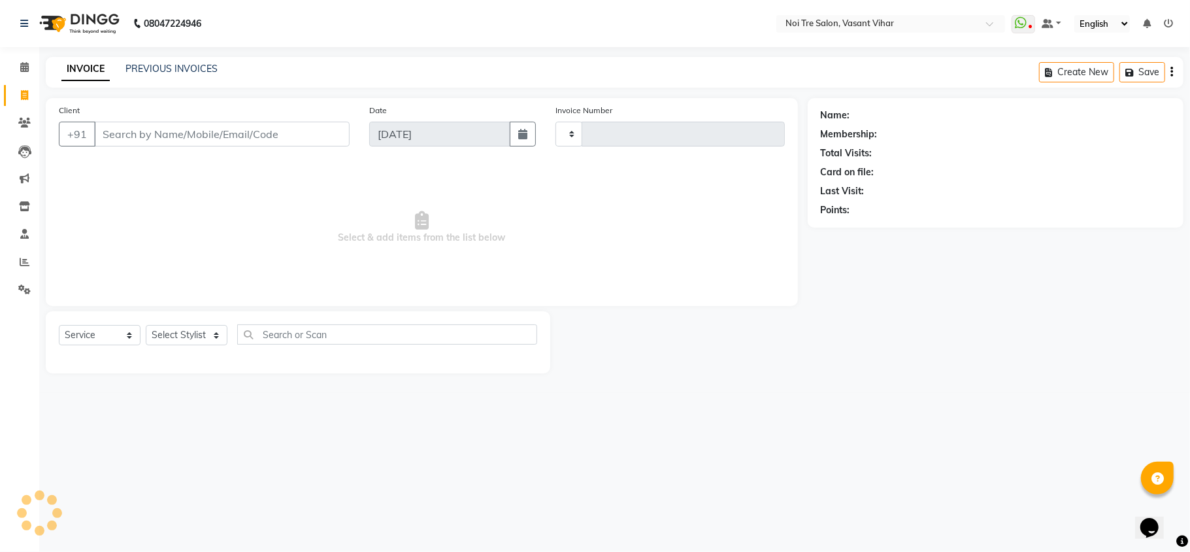
type input "3273"
select select "3944"
click at [203, 335] on select "Select Stylist" at bounding box center [187, 335] width 82 height 20
select select "20387"
click at [146, 325] on select "Select Stylist [PERSON_NAME](PUNJABI BAGH) [PERSON_NAME] GEETA [PERSON_NAME] PD…" at bounding box center [193, 335] width 95 height 20
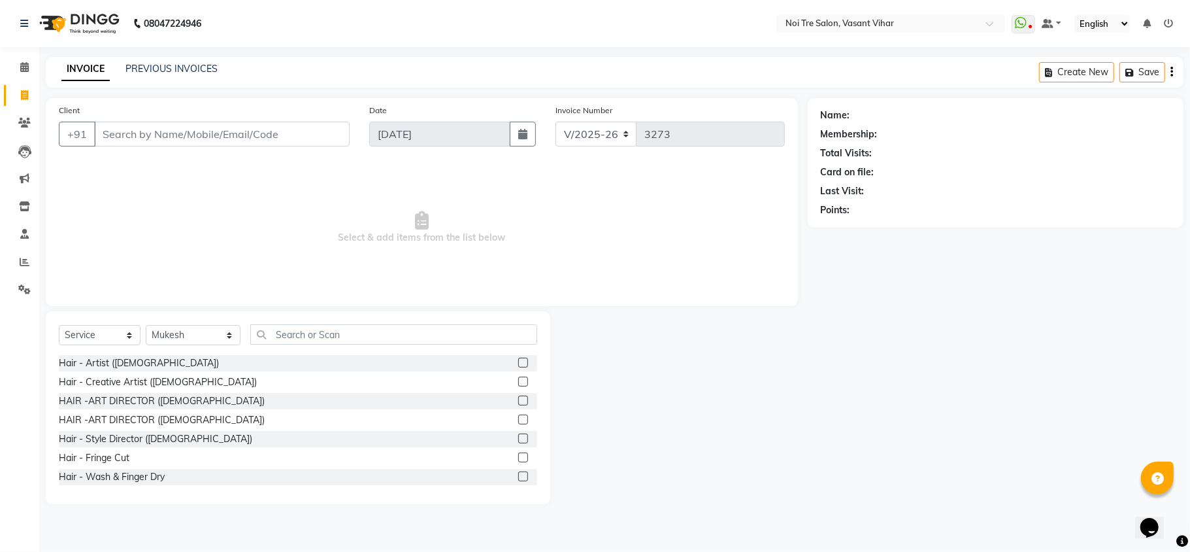
click at [361, 320] on div "Select Service Product Membership Package Voucher Prepaid Gift Card Select Styl…" at bounding box center [298, 407] width 504 height 193
click at [345, 344] on input "text" at bounding box center [393, 334] width 287 height 20
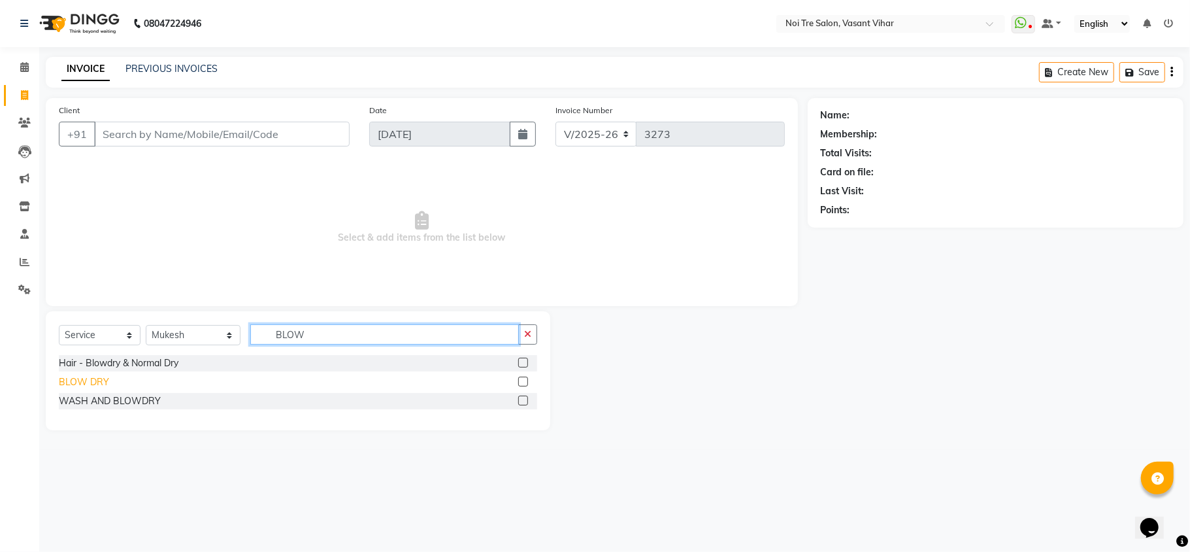
type input "BLOW"
click at [87, 377] on div "BLOW DRY" at bounding box center [84, 382] width 50 height 14
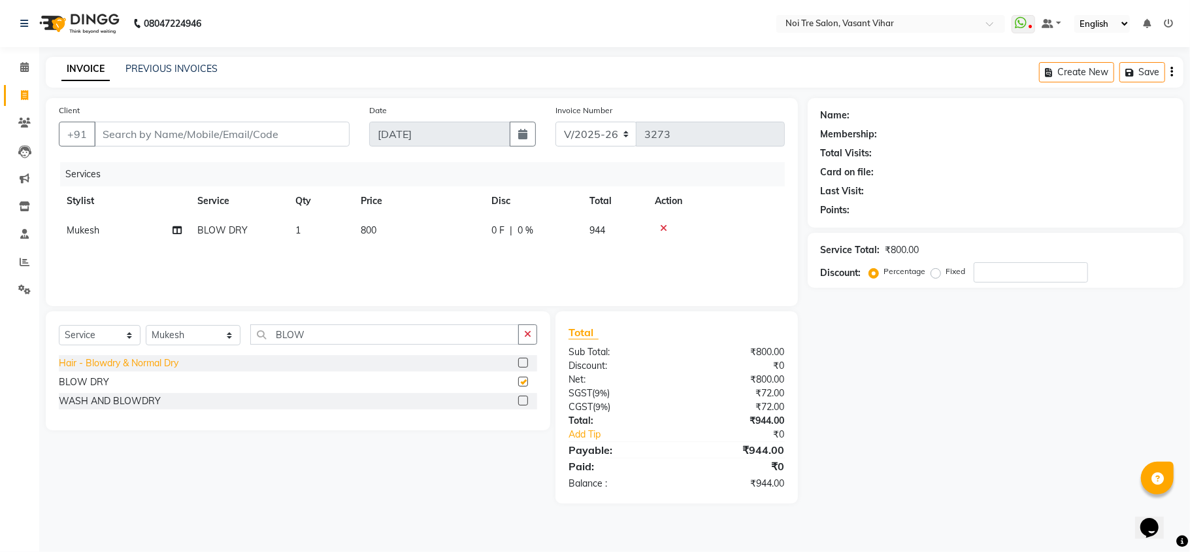
checkbox input "false"
click at [389, 234] on td "800" at bounding box center [418, 230] width 131 height 29
select select "20387"
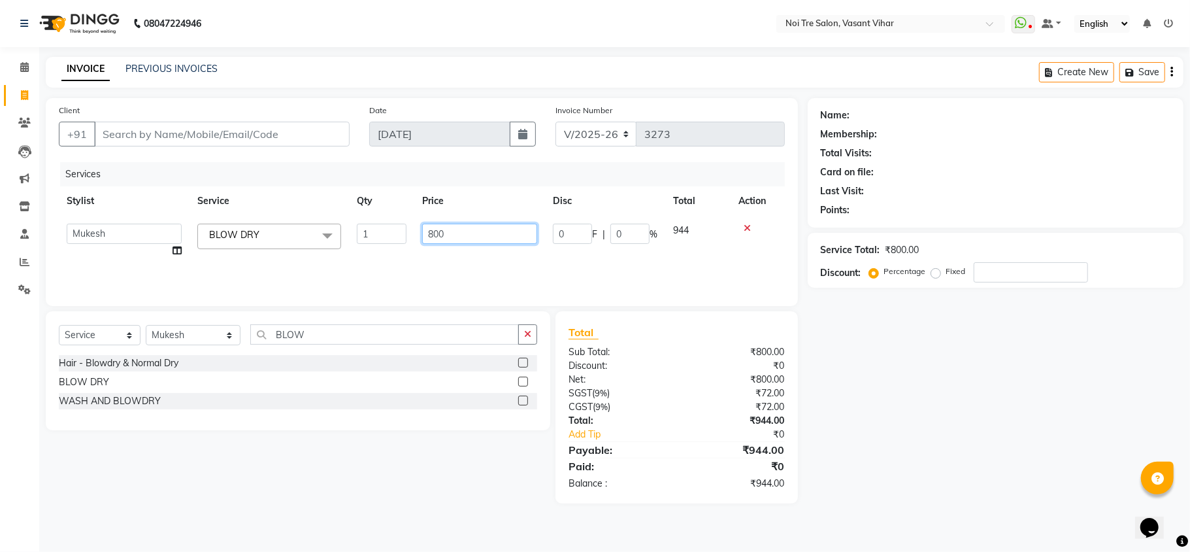
click at [468, 238] on input "800" at bounding box center [479, 233] width 115 height 20
drag, startPoint x: 180, startPoint y: 69, endPoint x: 744, endPoint y: 131, distance: 566.7
click at [180, 69] on link "PREVIOUS INVOICES" at bounding box center [171, 69] width 92 height 12
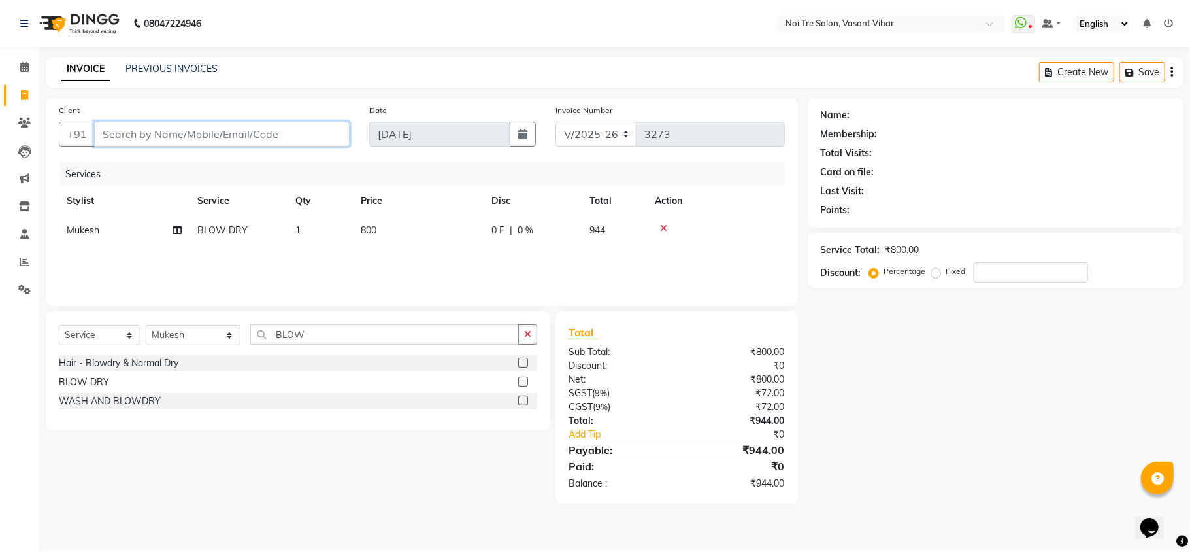
click at [244, 129] on input "Client" at bounding box center [222, 134] width 256 height 25
type input "N"
type input "0"
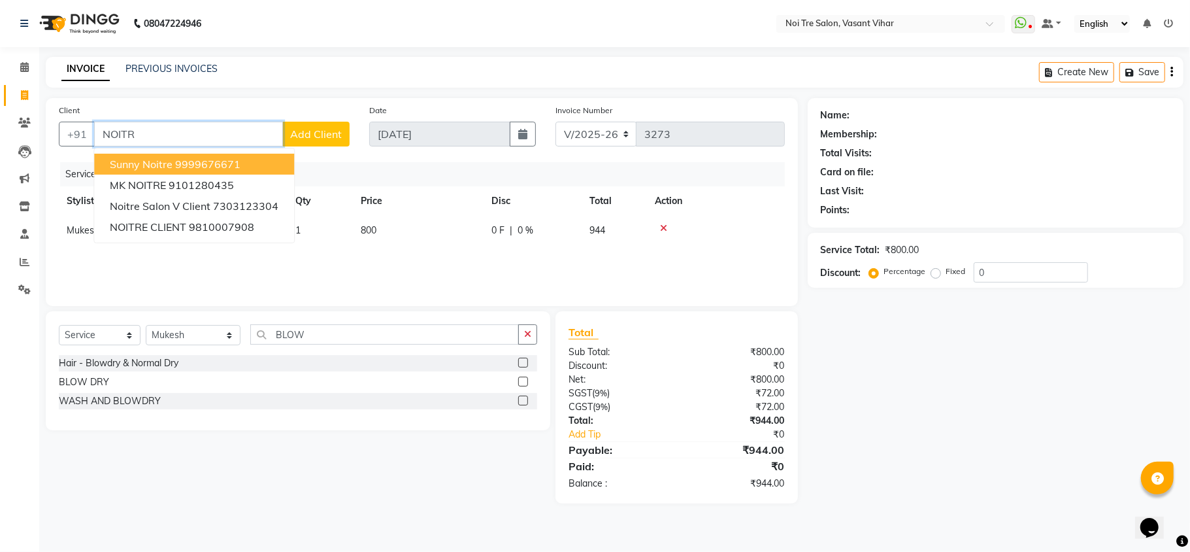
click at [186, 168] on ngb-highlight "9999676671" at bounding box center [207, 163] width 65 height 13
type input "9999676671"
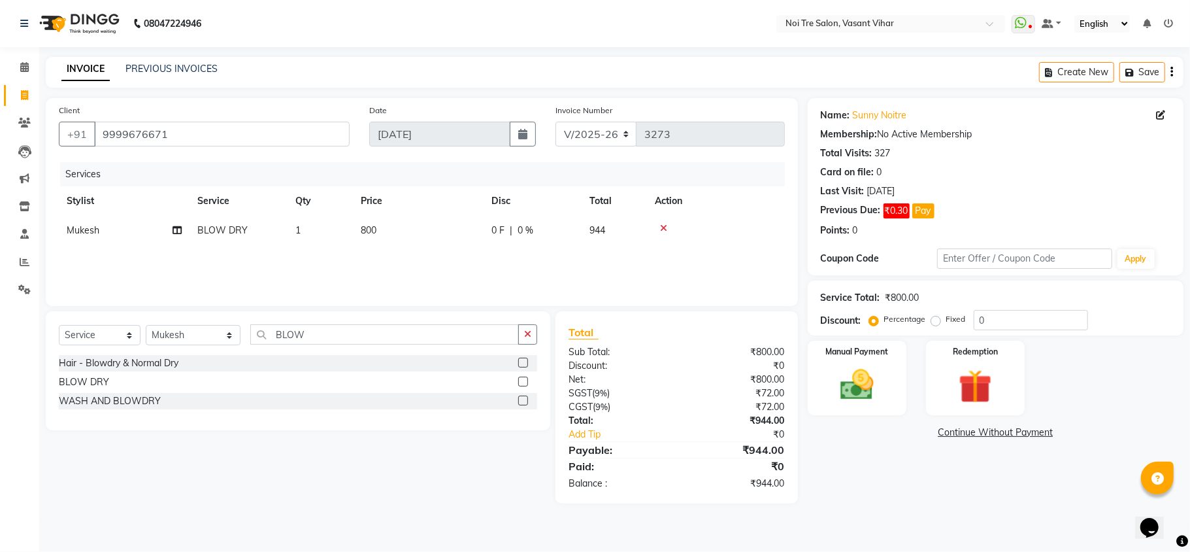
click at [396, 230] on td "800" at bounding box center [418, 230] width 131 height 29
select select "20387"
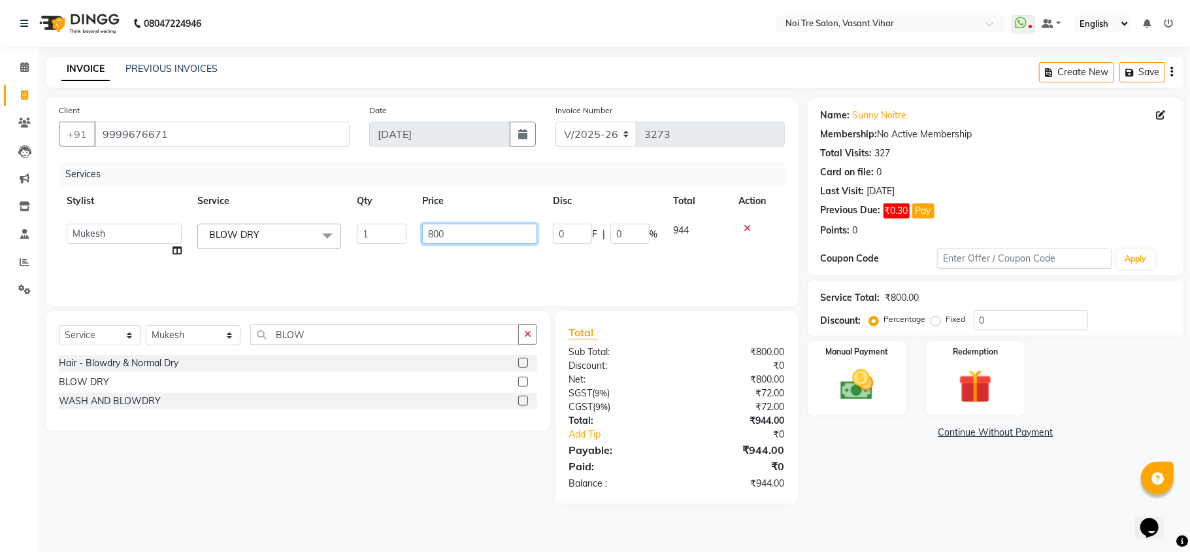
drag, startPoint x: 418, startPoint y: 220, endPoint x: 408, endPoint y: 218, distance: 10.1
click at [408, 218] on tr "[PERSON_NAME](PUNJABI BAGH) [PERSON_NAME] GEETA [PERSON_NAME] PDC [PERSON_NAME]…" at bounding box center [422, 241] width 726 height 50
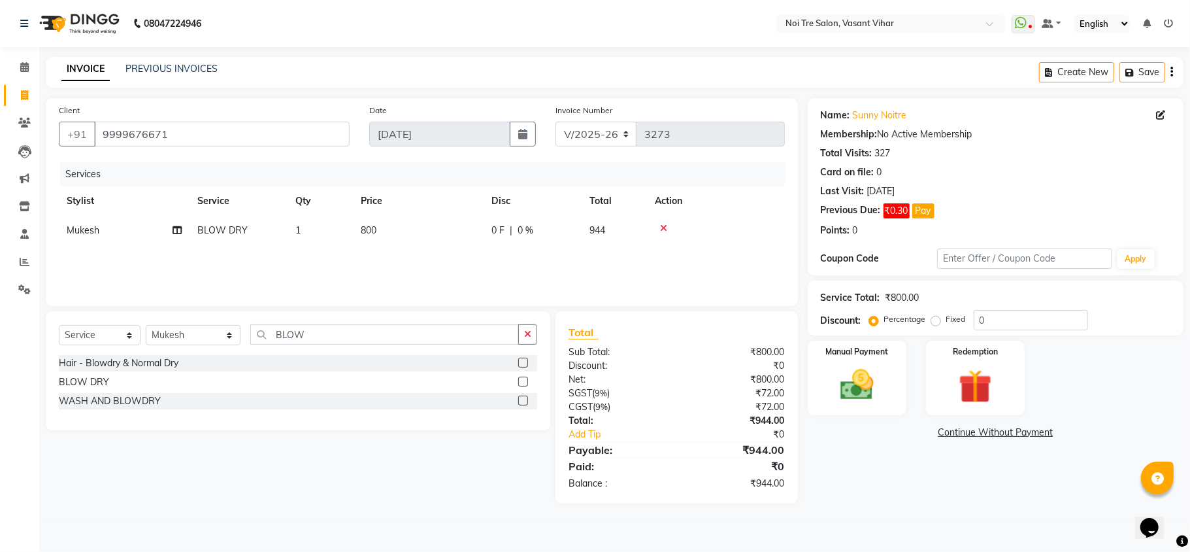
click at [403, 235] on td "800" at bounding box center [418, 230] width 131 height 29
select select "20387"
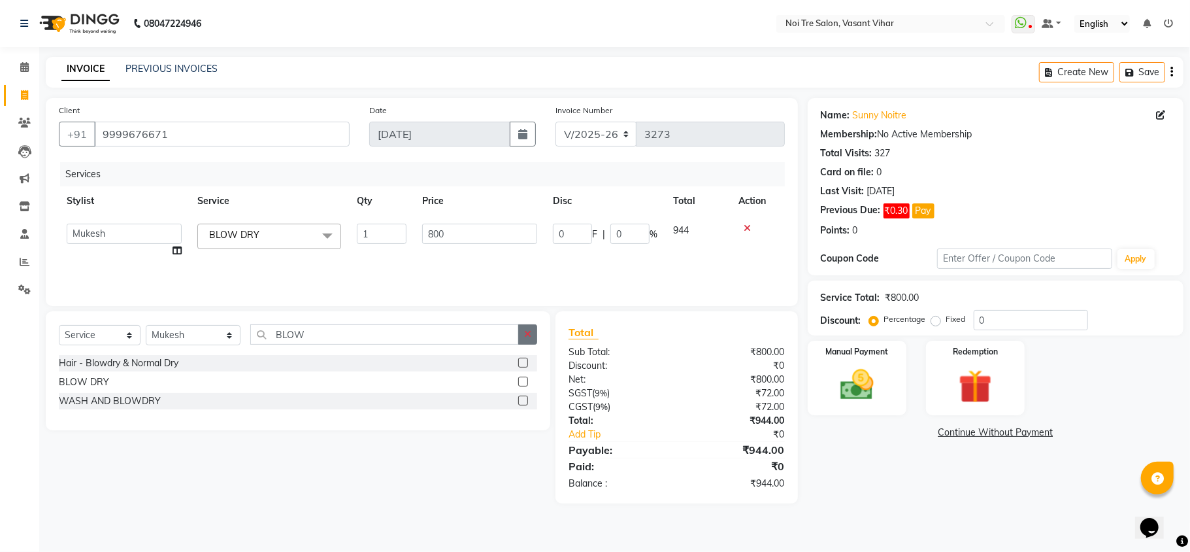
click at [533, 336] on button "button" at bounding box center [527, 334] width 19 height 20
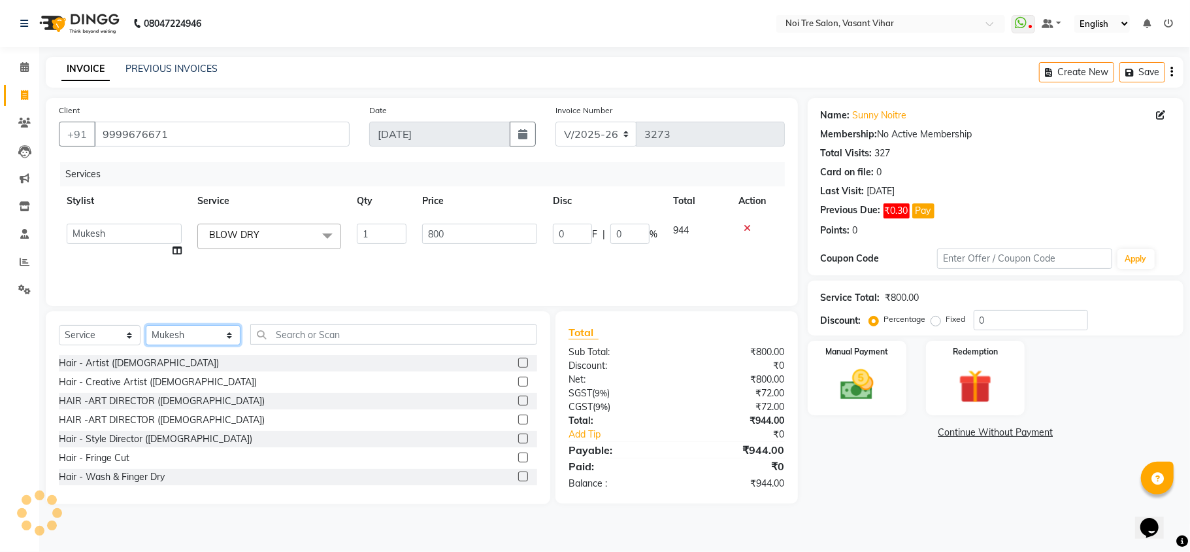
click at [200, 335] on select "Select Stylist [PERSON_NAME](PUNJABI BAGH) [PERSON_NAME] GEETA [PERSON_NAME] PD…" at bounding box center [193, 335] width 95 height 20
select select "54150"
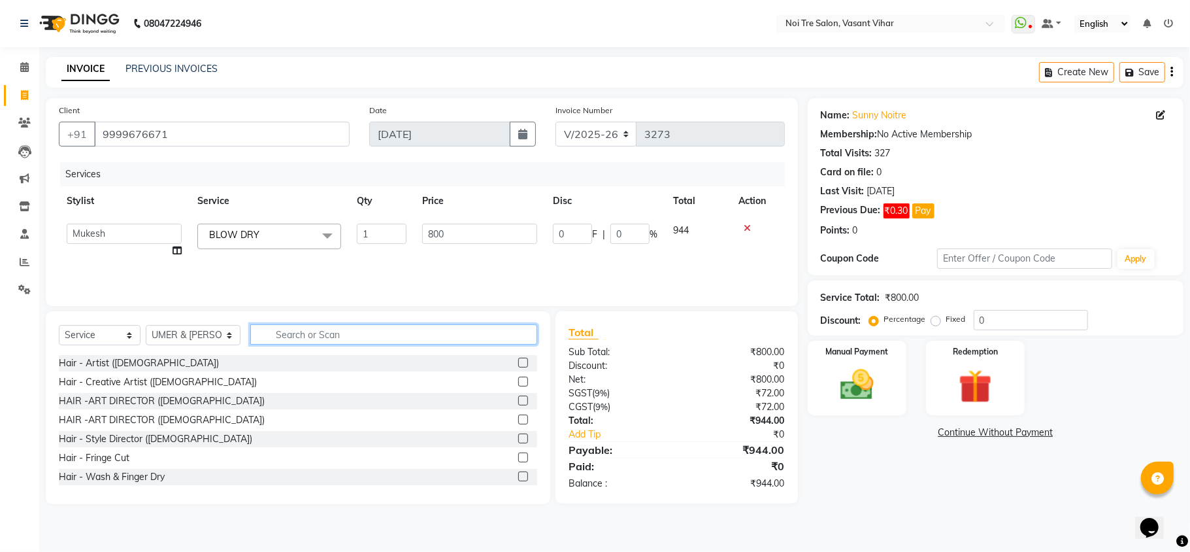
click at [346, 340] on input "text" at bounding box center [393, 334] width 287 height 20
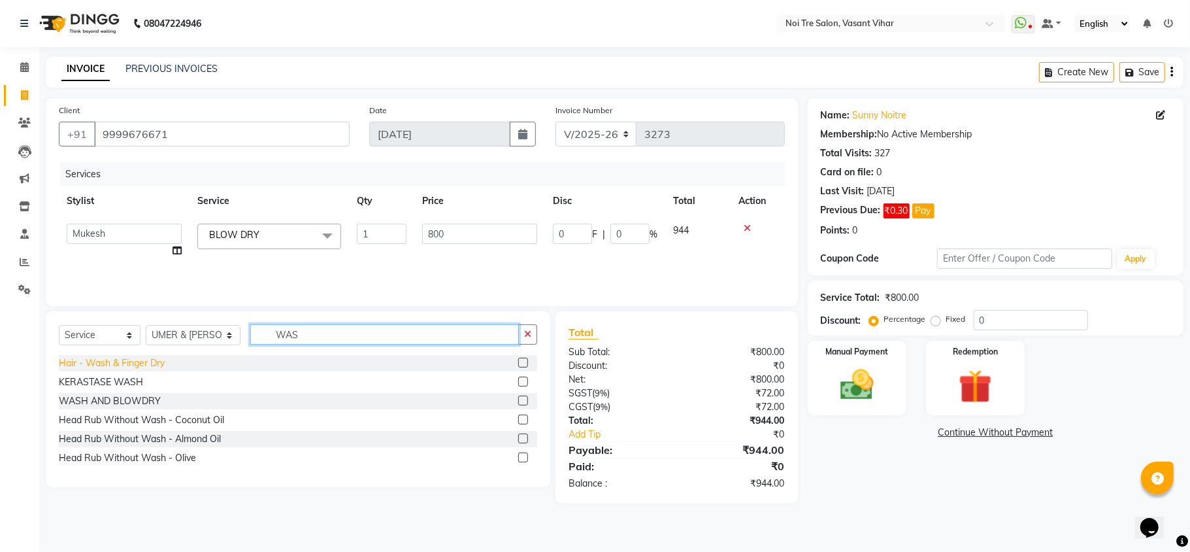
type input "WAS"
click at [84, 361] on div "Hair - Wash & Finger Dry" at bounding box center [112, 363] width 106 height 14
checkbox input "false"
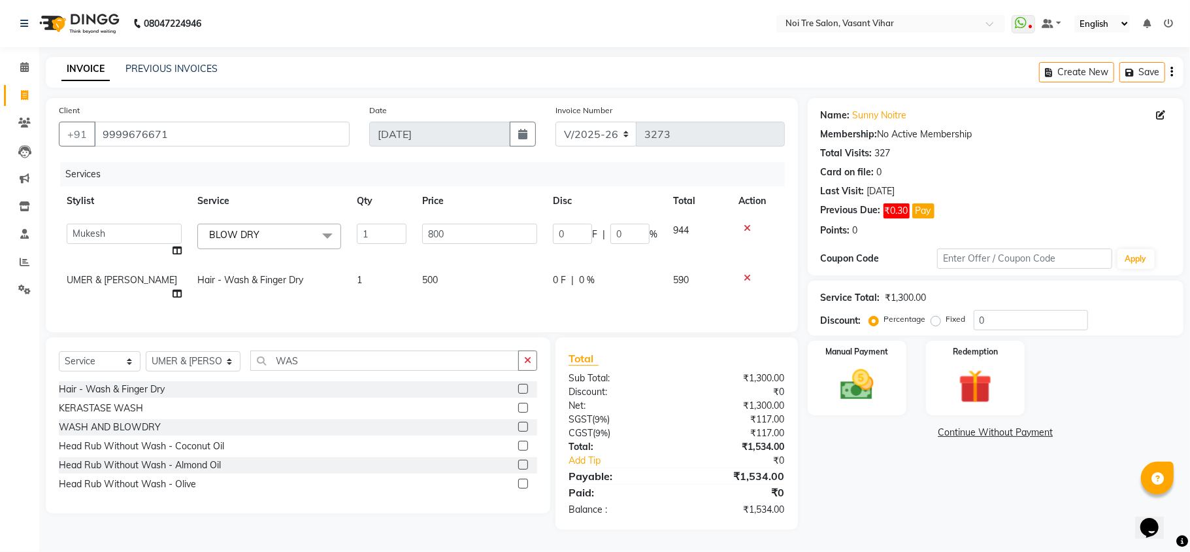
click at [746, 228] on icon at bounding box center [747, 227] width 7 height 9
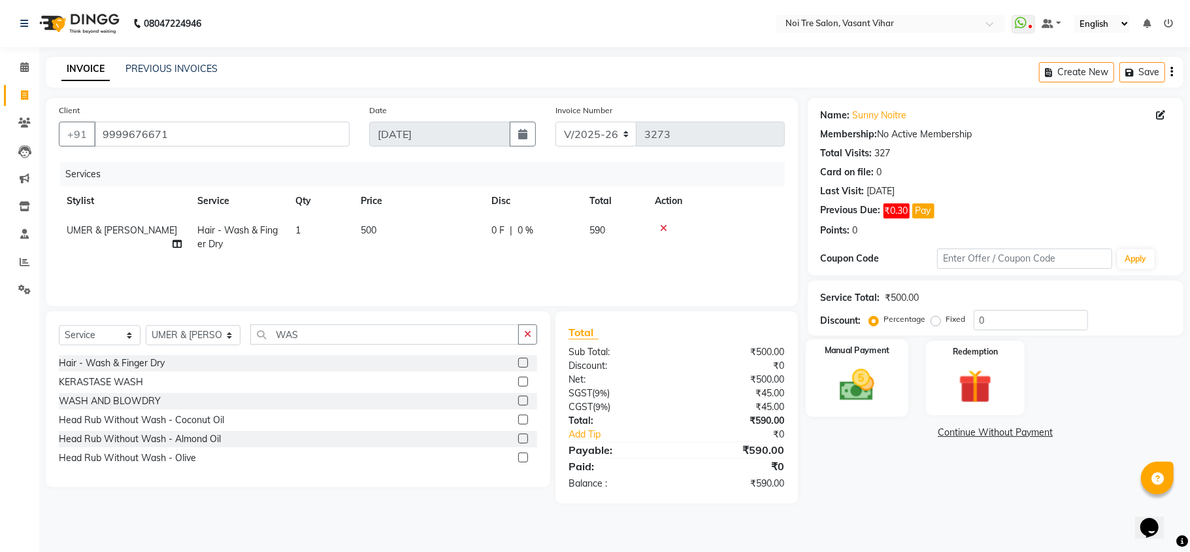
click at [876, 380] on img at bounding box center [857, 385] width 57 height 41
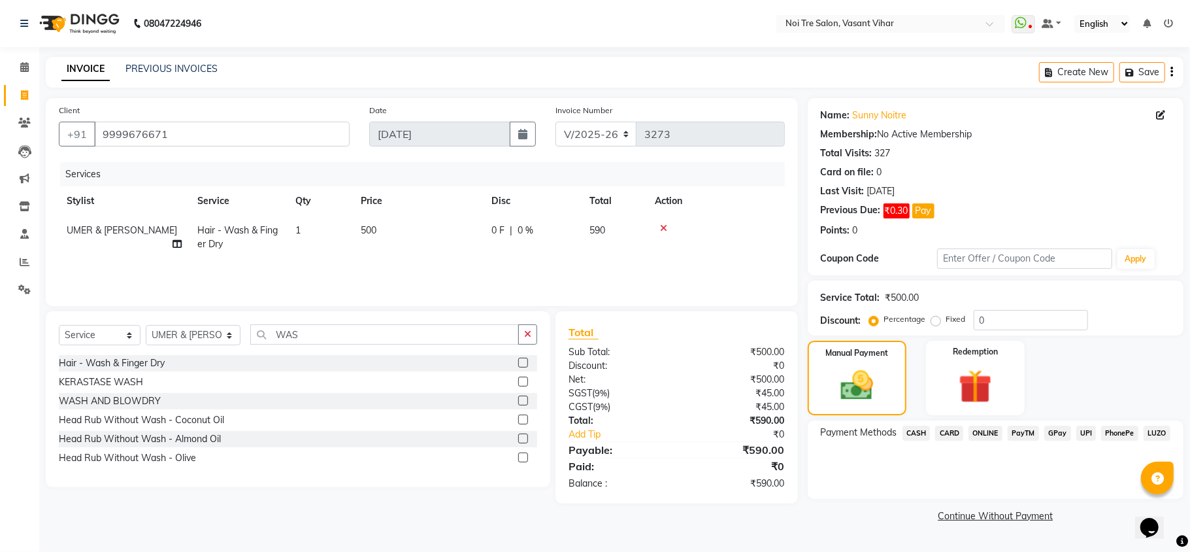
click at [1083, 433] on span "UPI" at bounding box center [1086, 432] width 20 height 15
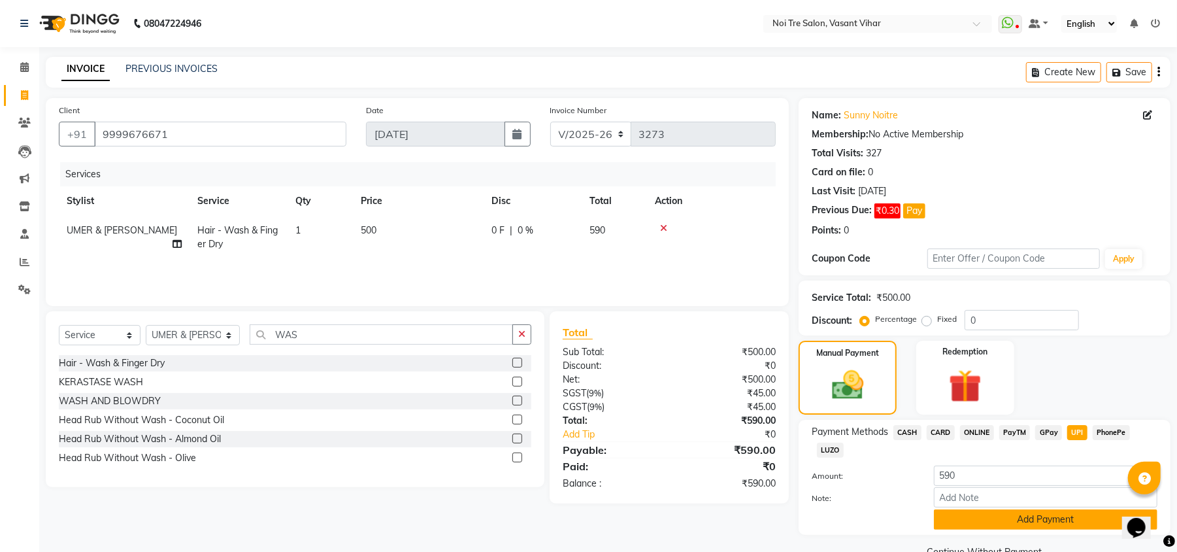
click at [1023, 521] on button "Add Payment" at bounding box center [1045, 519] width 223 height 20
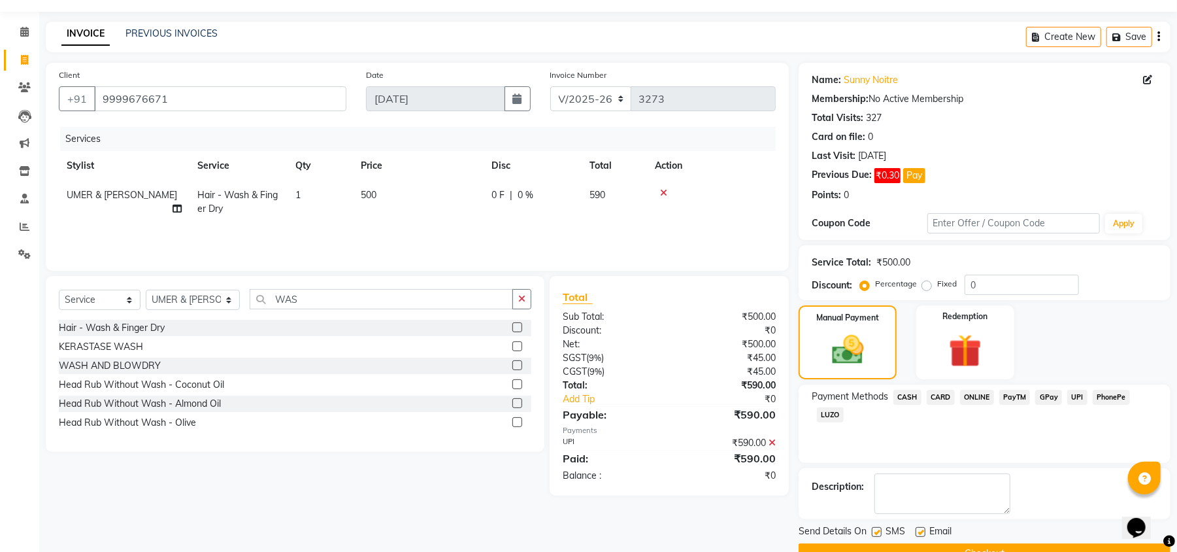
scroll to position [68, 0]
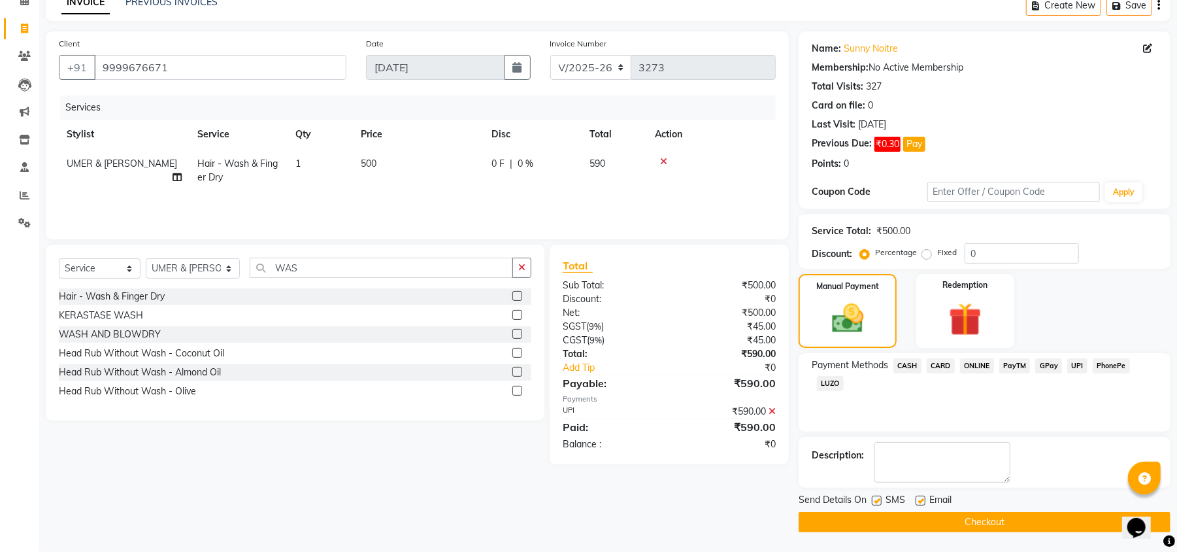
click at [999, 519] on button "Checkout" at bounding box center [985, 522] width 372 height 20
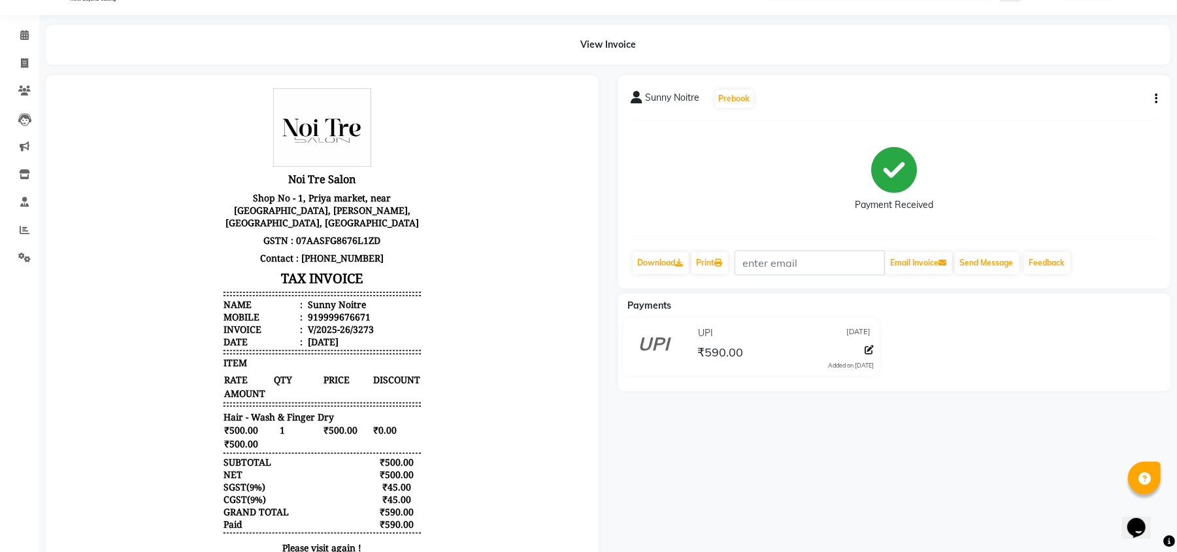
scroll to position [17, 0]
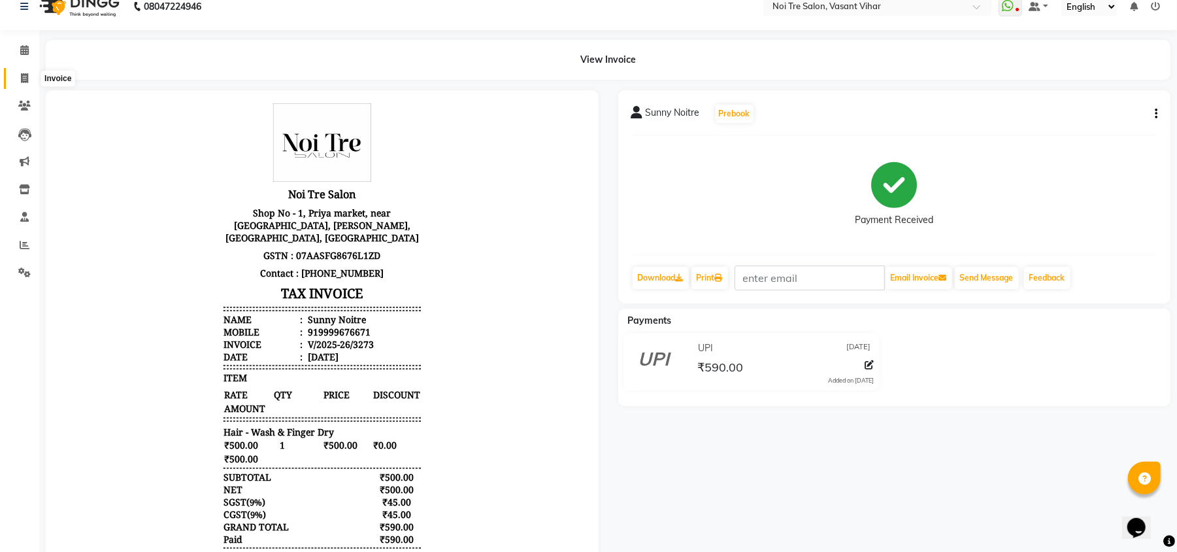
click at [26, 74] on icon at bounding box center [24, 78] width 7 height 10
select select "service"
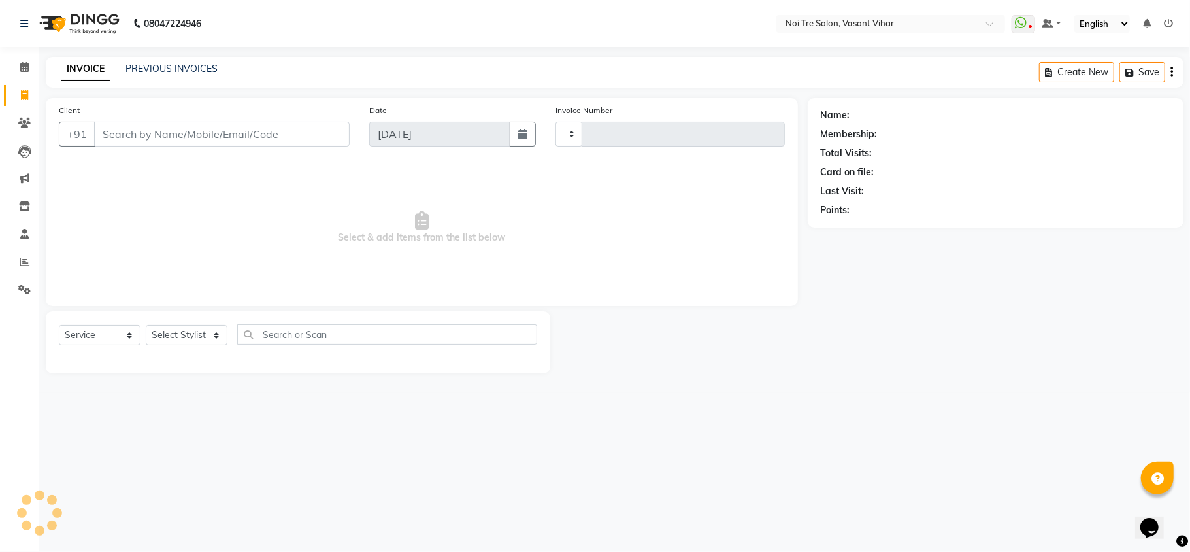
type input "3274"
select select "3944"
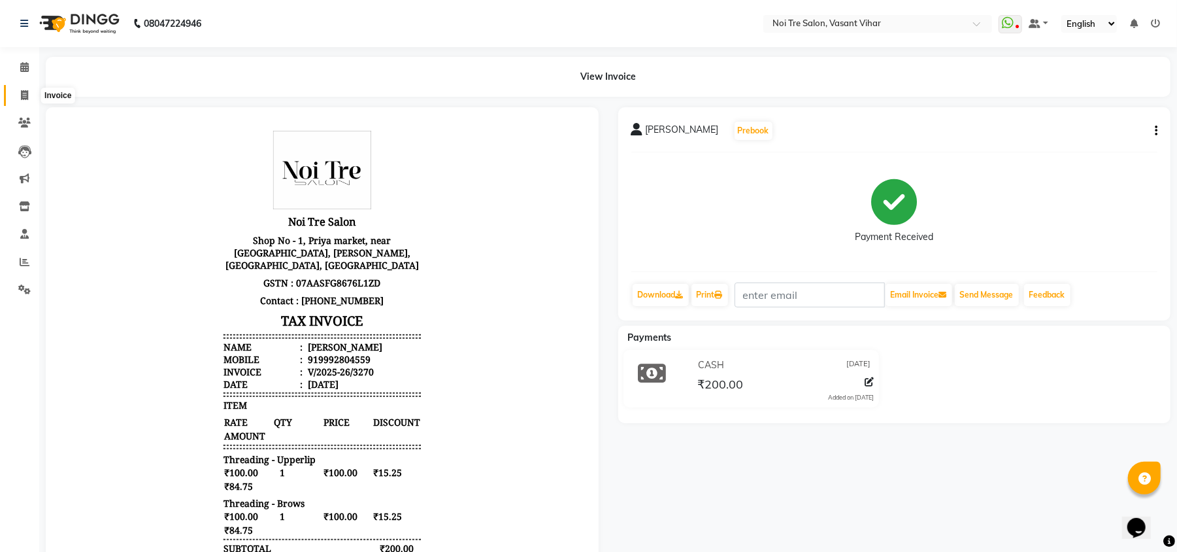
click at [21, 90] on icon at bounding box center [24, 95] width 7 height 10
select select "service"
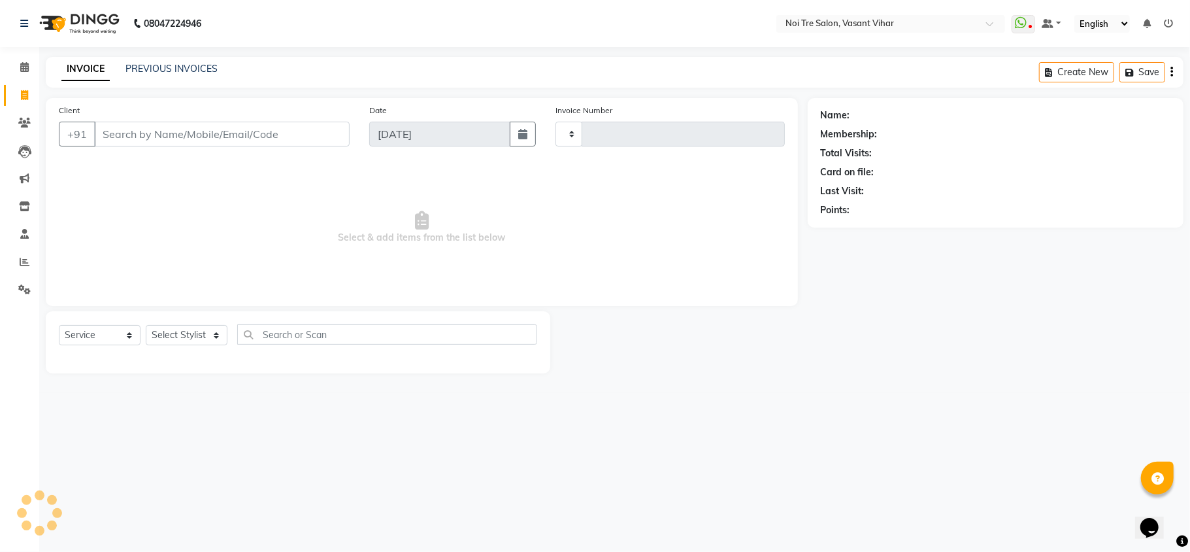
type input "3271"
select select "3944"
click at [309, 128] on input "Client" at bounding box center [222, 134] width 256 height 25
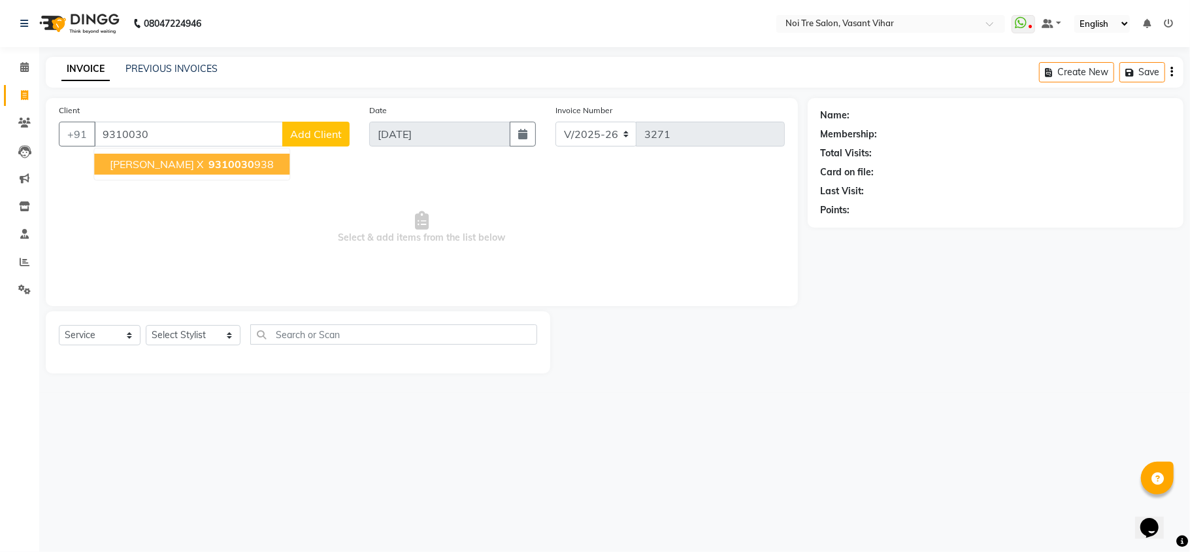
click at [208, 165] on span "9310030" at bounding box center [231, 163] width 46 height 13
type input "9310030938"
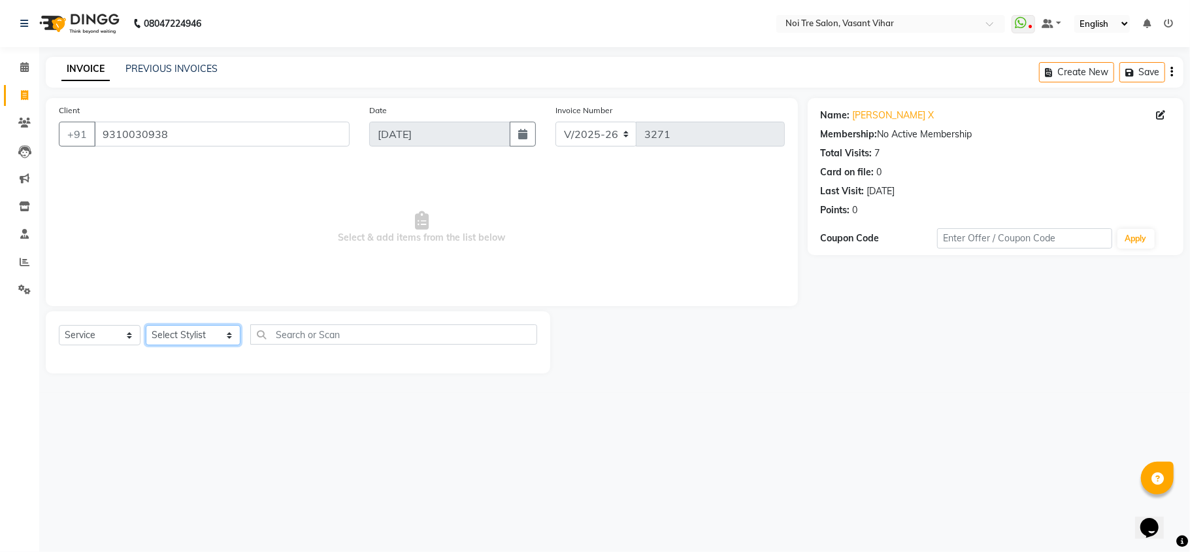
click at [180, 340] on select "Select Stylist [PERSON_NAME](PUNJABI BAGH) [PERSON_NAME] GEETA [PERSON_NAME] PD…" at bounding box center [193, 335] width 95 height 20
select select "20380"
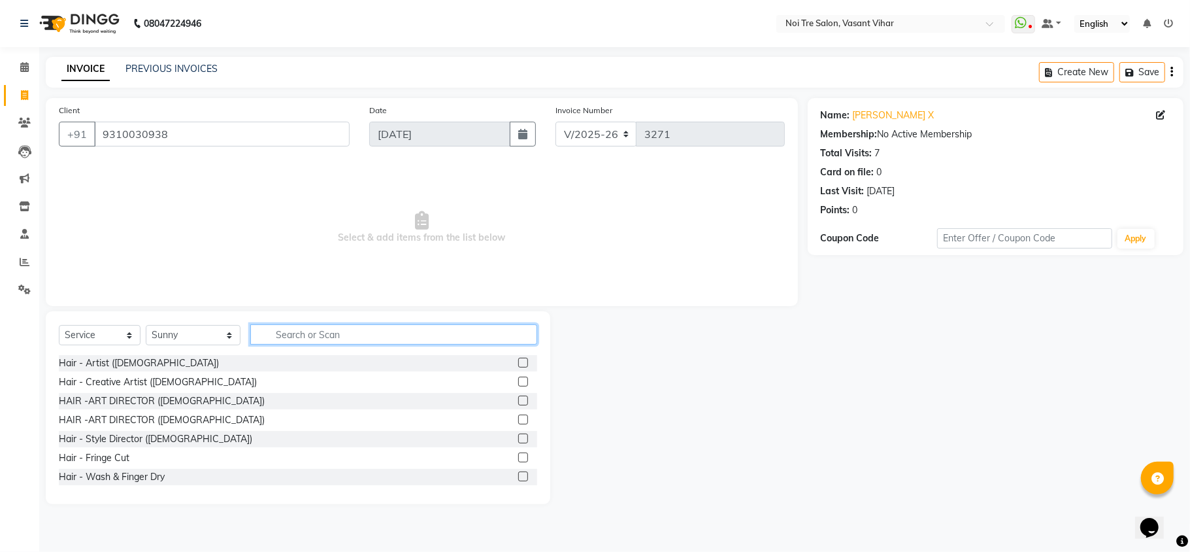
click at [354, 339] on input "text" at bounding box center [393, 334] width 287 height 20
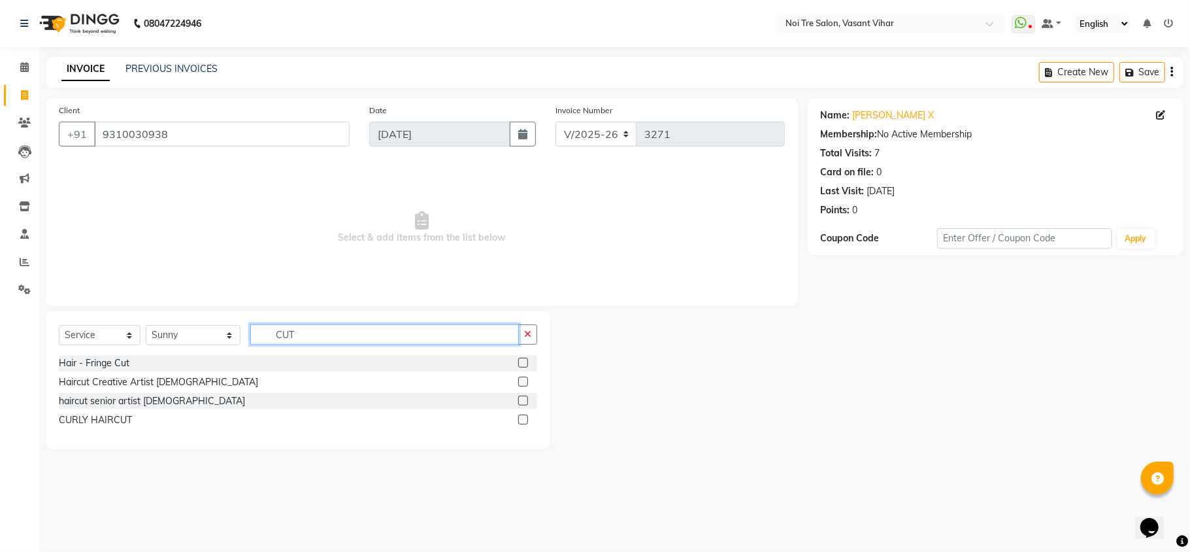
type input "CUT"
